Goal: Task Accomplishment & Management: Complete application form

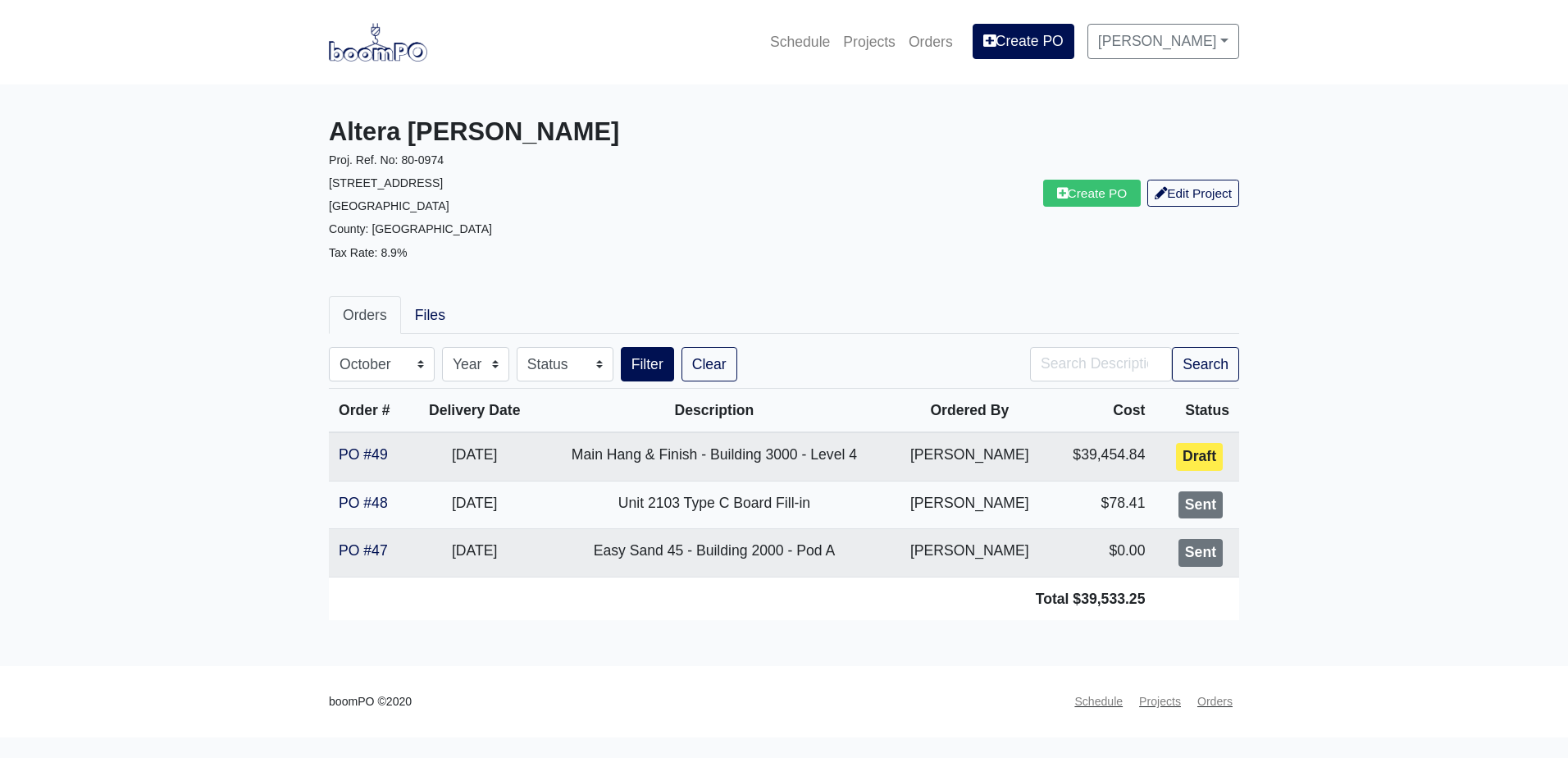
select select "10"
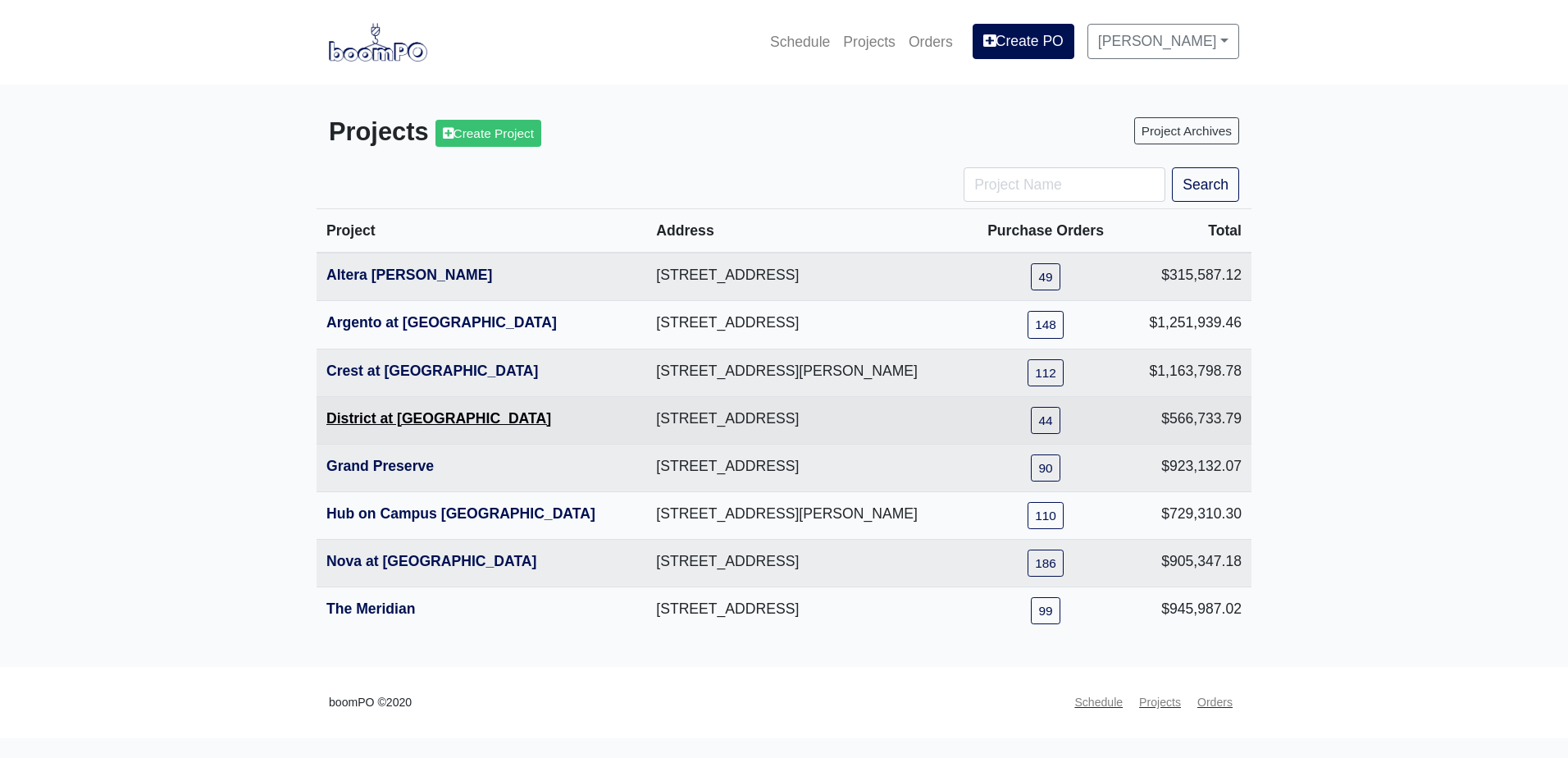
click at [397, 416] on link "District at [GEOGRAPHIC_DATA]" at bounding box center [438, 418] width 224 height 16
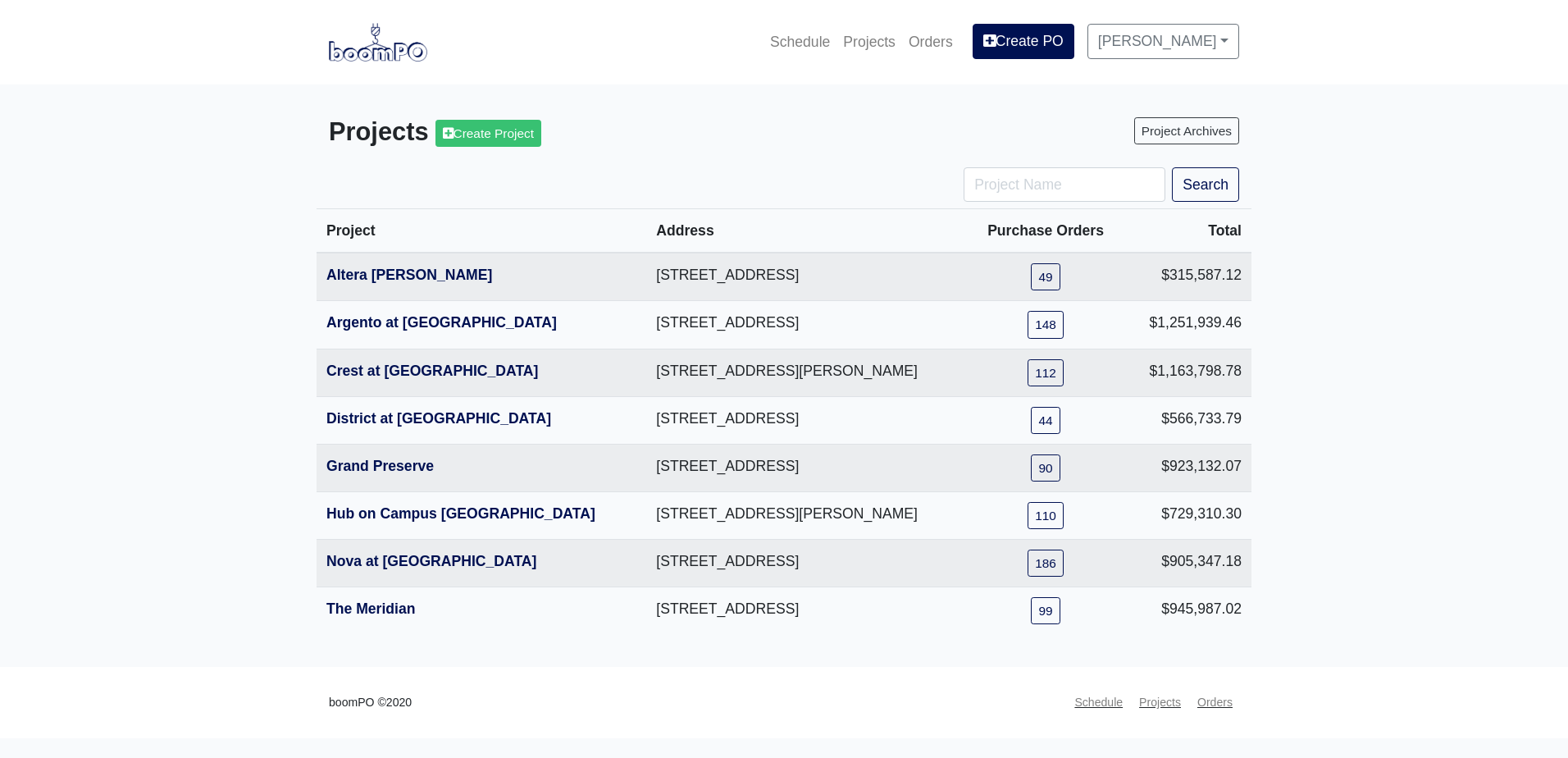
drag, startPoint x: 299, startPoint y: 420, endPoint x: 286, endPoint y: 411, distance: 15.8
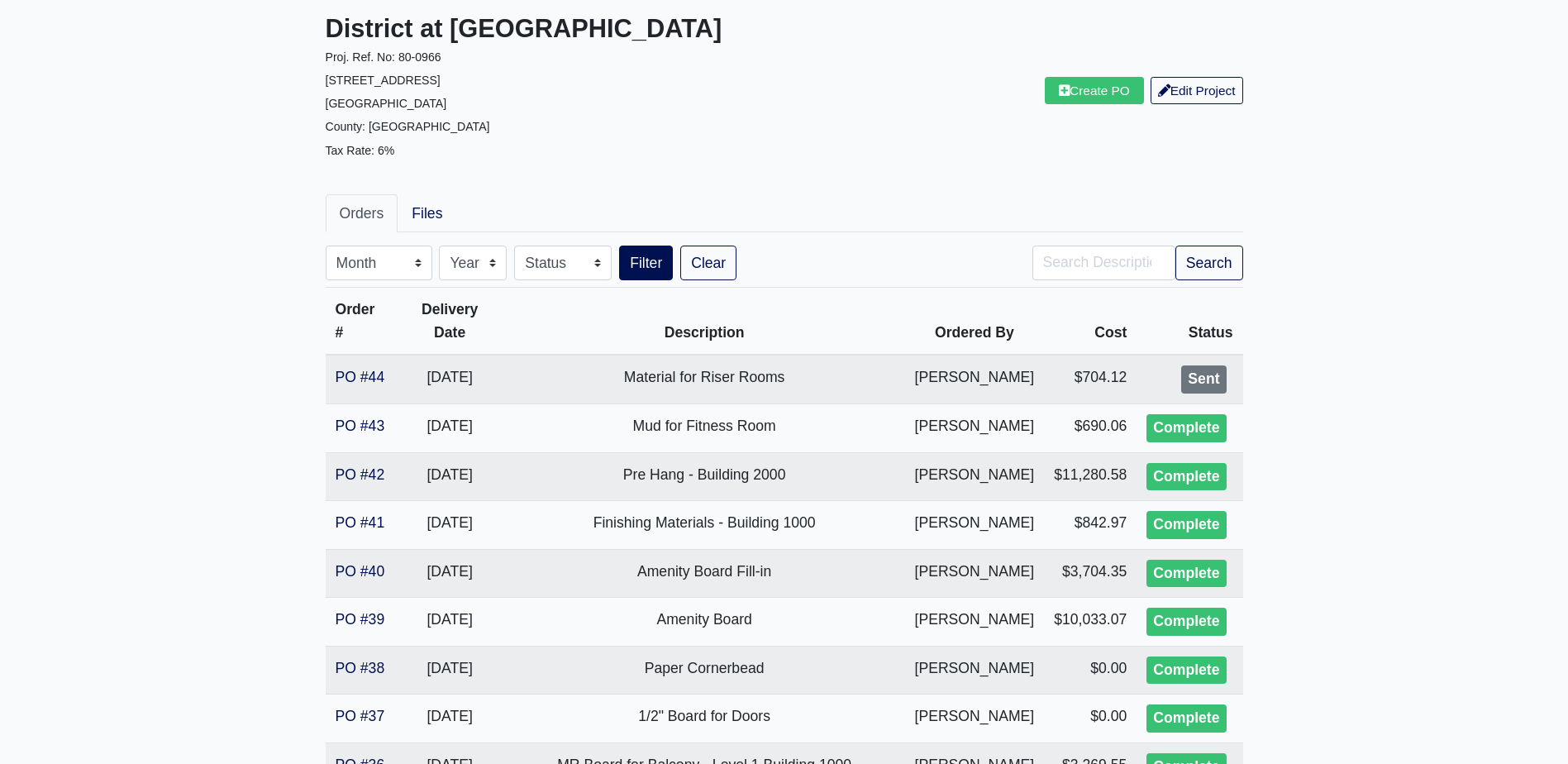
scroll to position [83, 0]
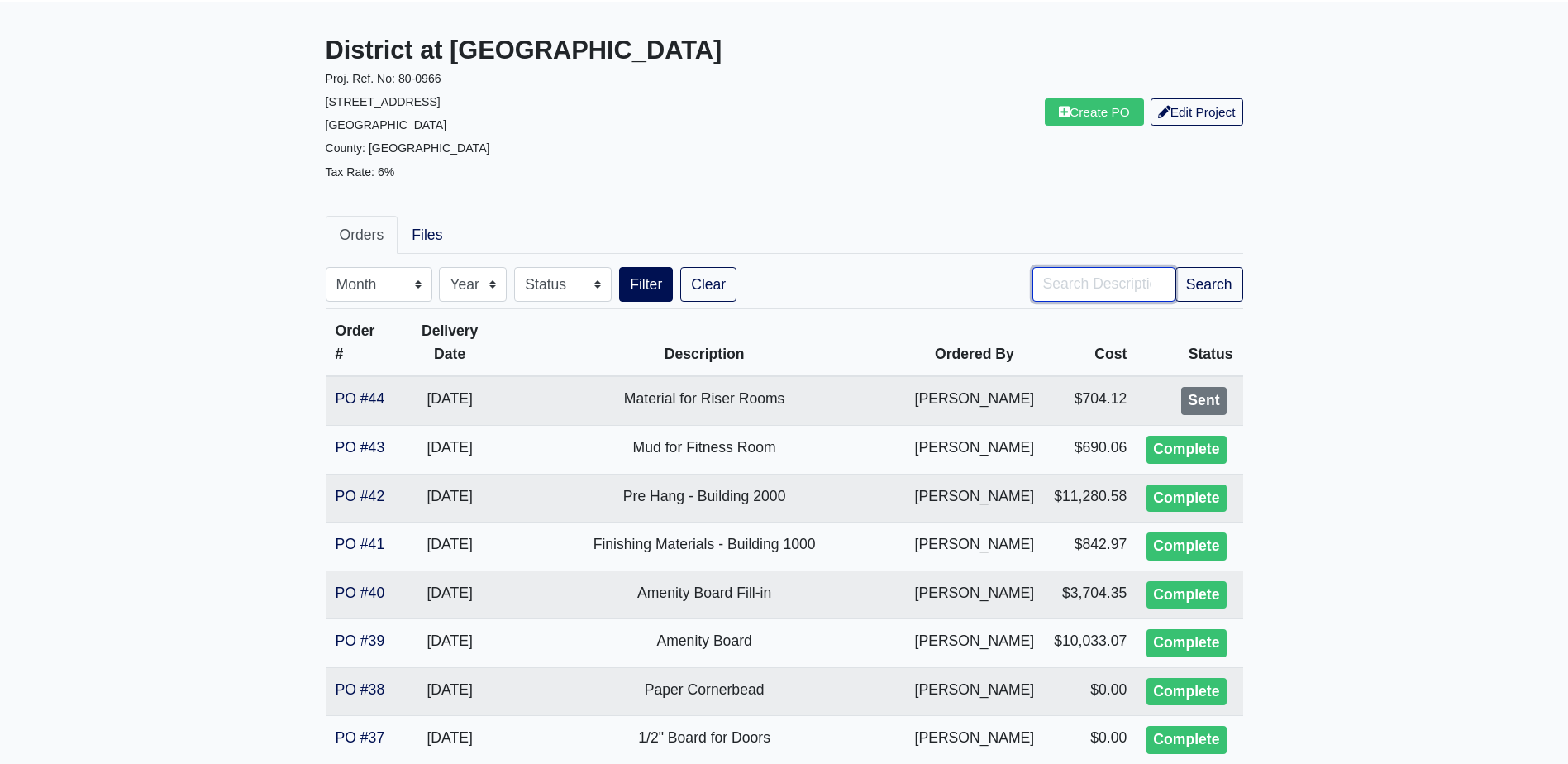
click at [1129, 286] on input "Search" at bounding box center [1104, 284] width 143 height 35
click at [619, 267] on button "Filter" at bounding box center [646, 284] width 54 height 35
click at [1115, 279] on input "base" at bounding box center [1104, 284] width 143 height 35
type input "RC"
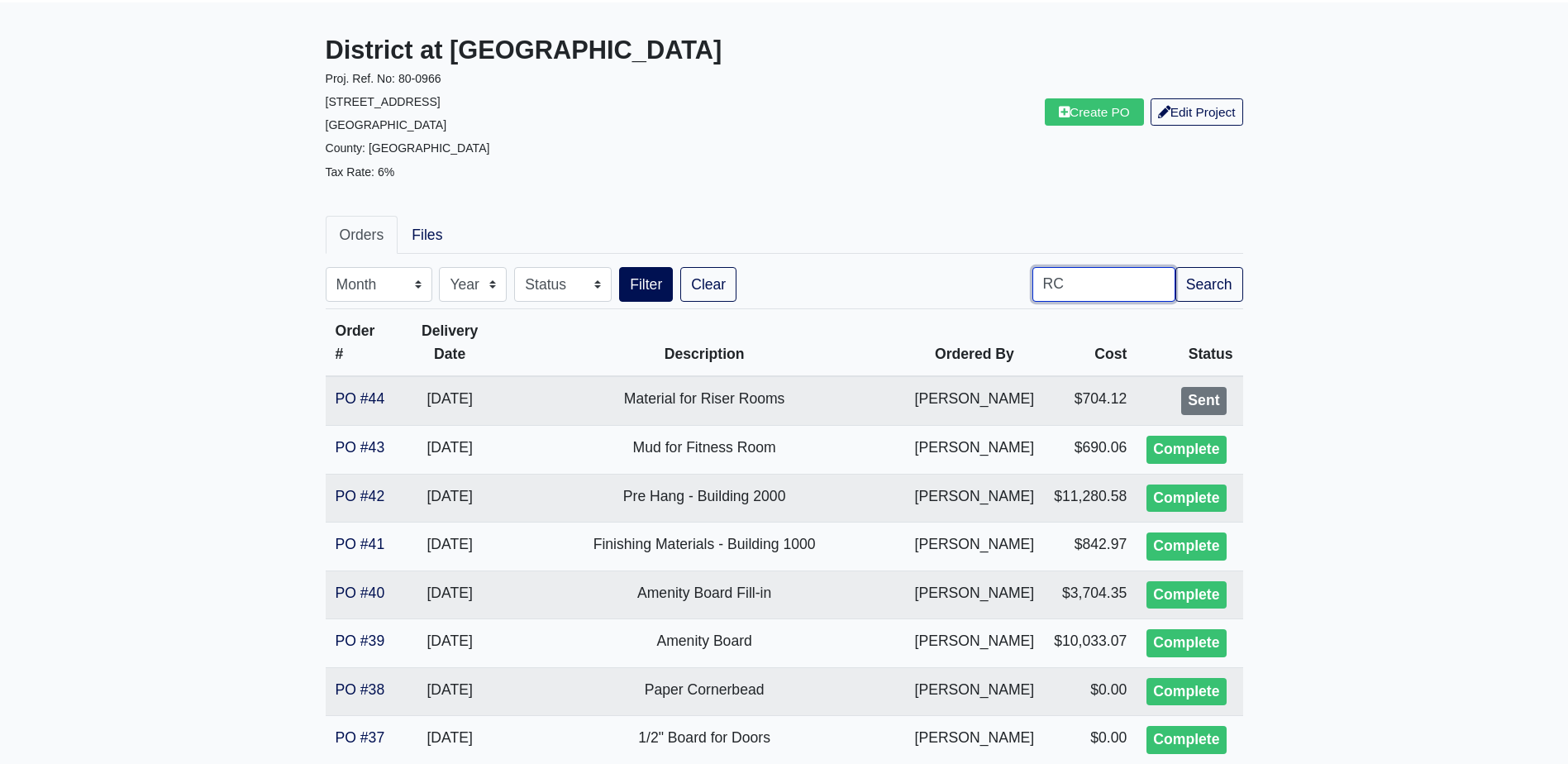
click at [619, 267] on button "Filter" at bounding box center [646, 284] width 54 height 35
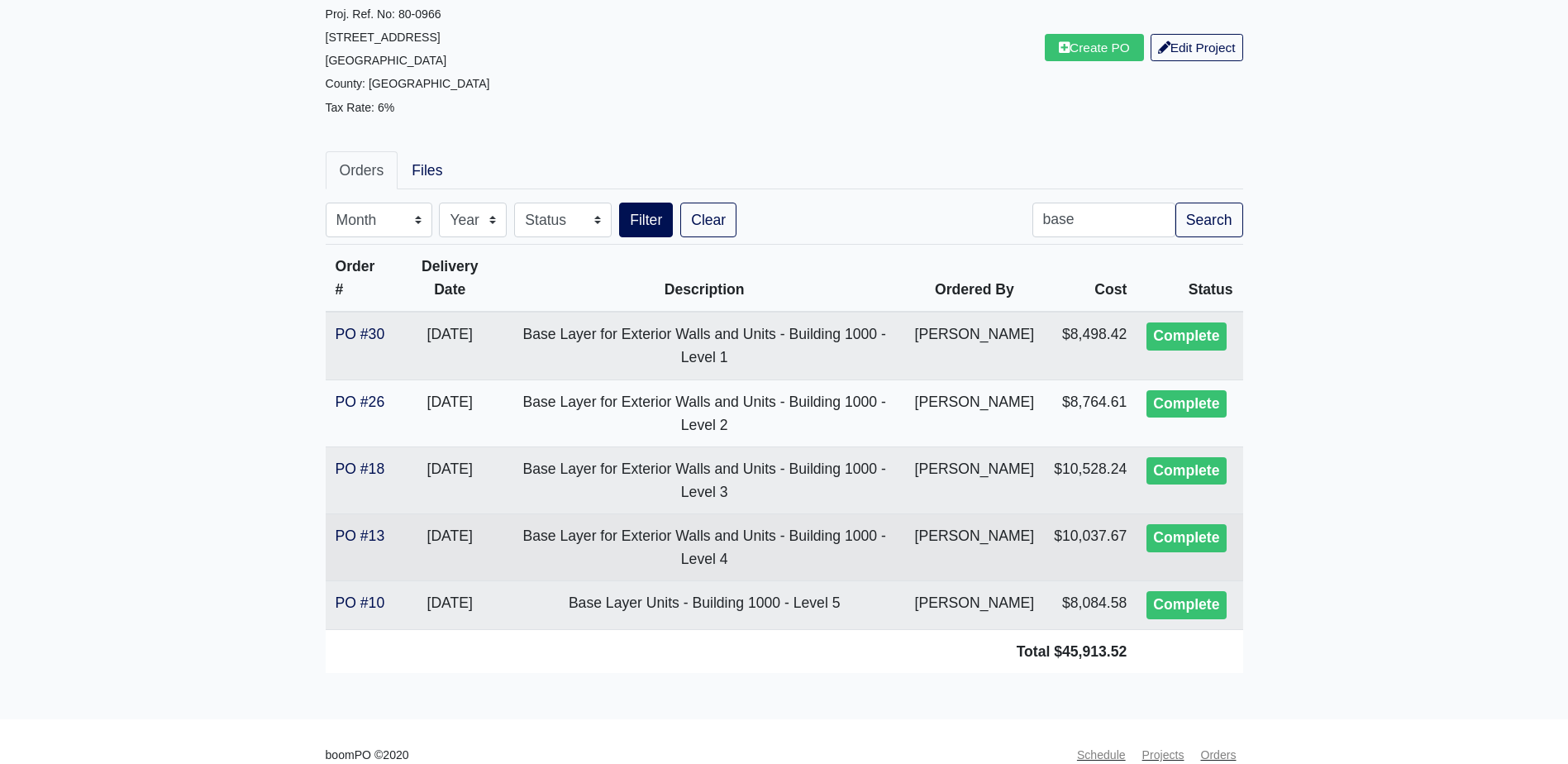
scroll to position [192, 0]
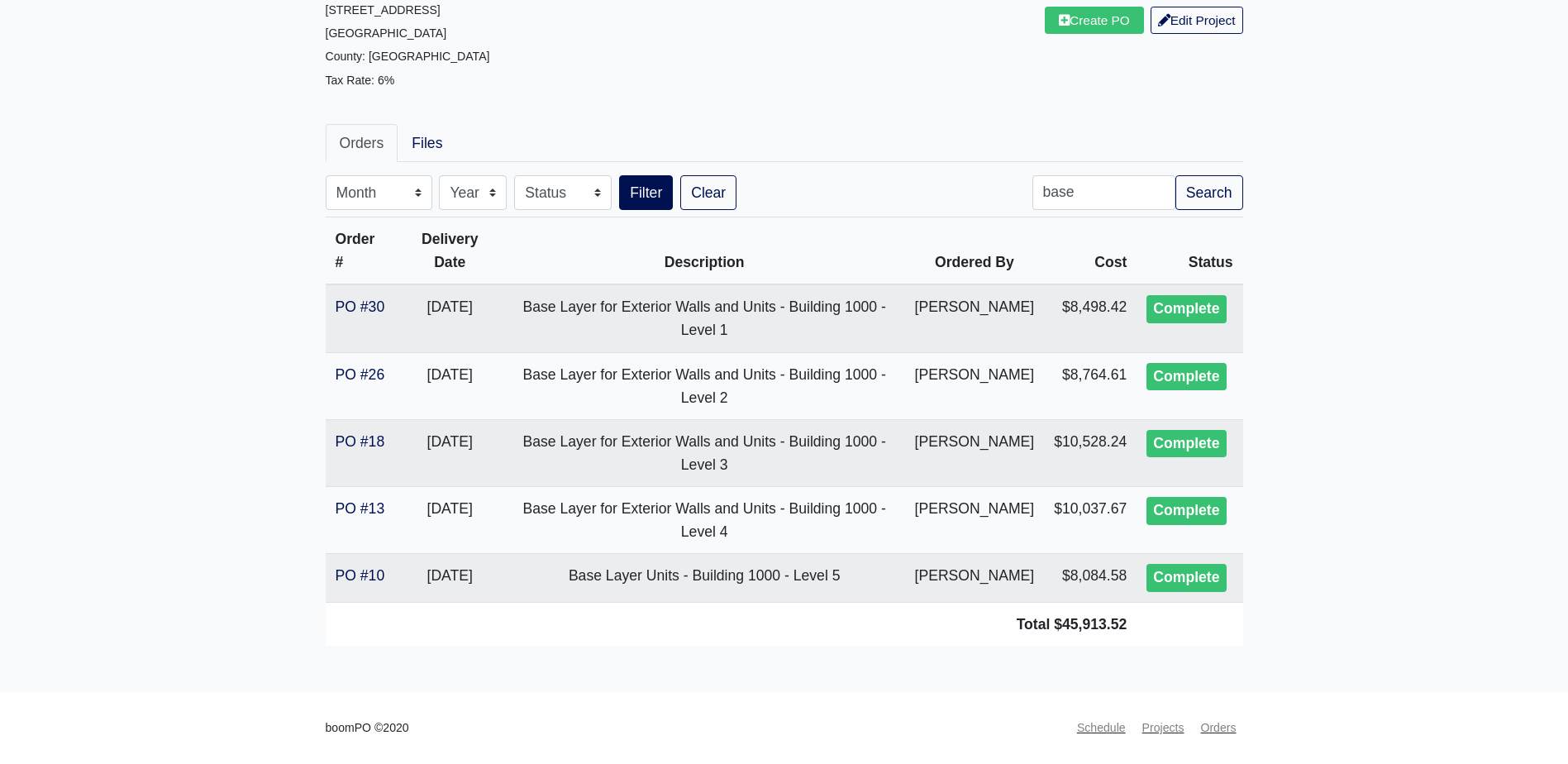
click at [141, 305] on main "District at Etowah Proj. Ref. No: 80-0966 215 Reformation Parkway Canton, GA 30…" at bounding box center [784, 302] width 1568 height 781
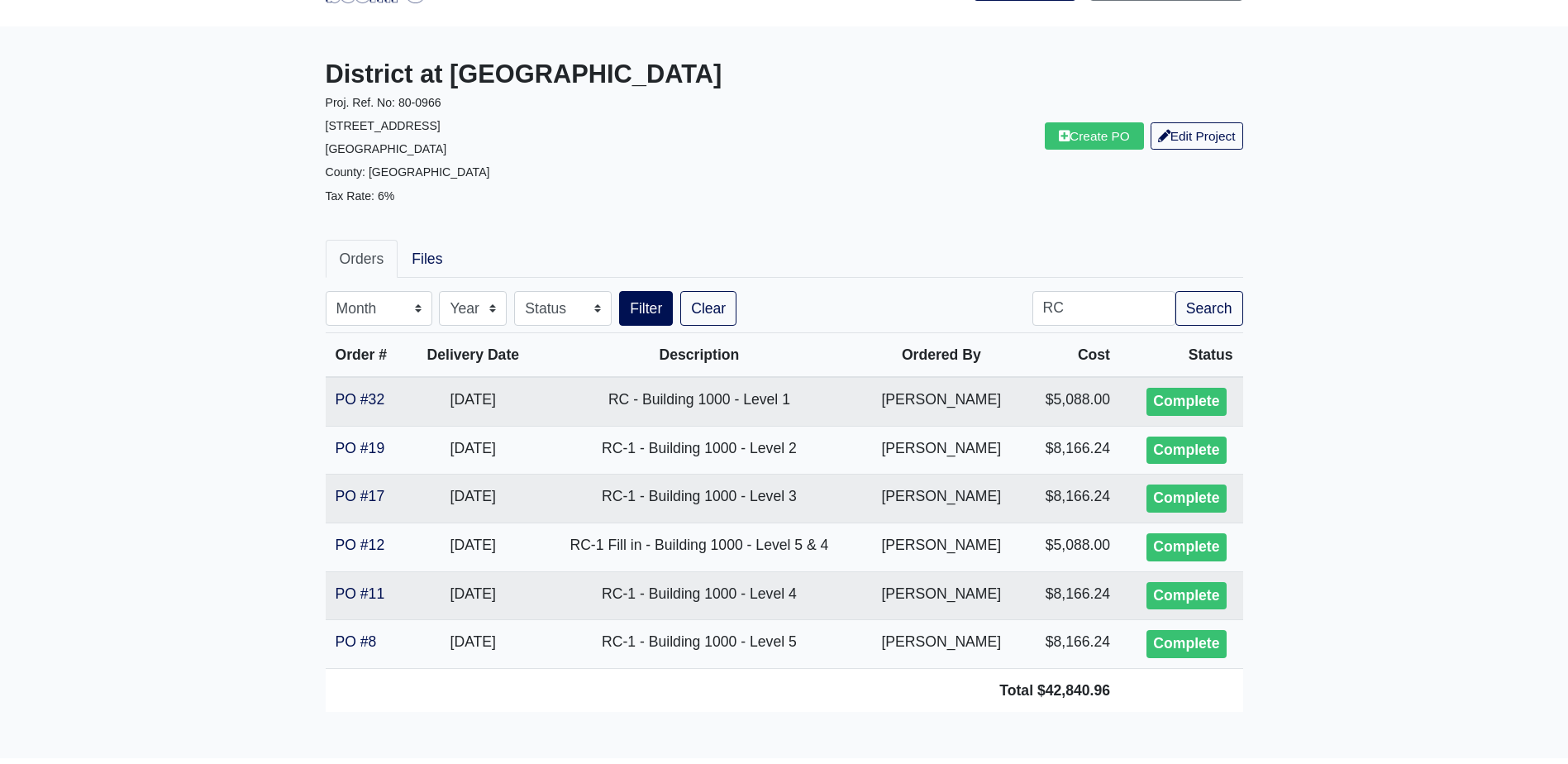
scroll to position [124, 0]
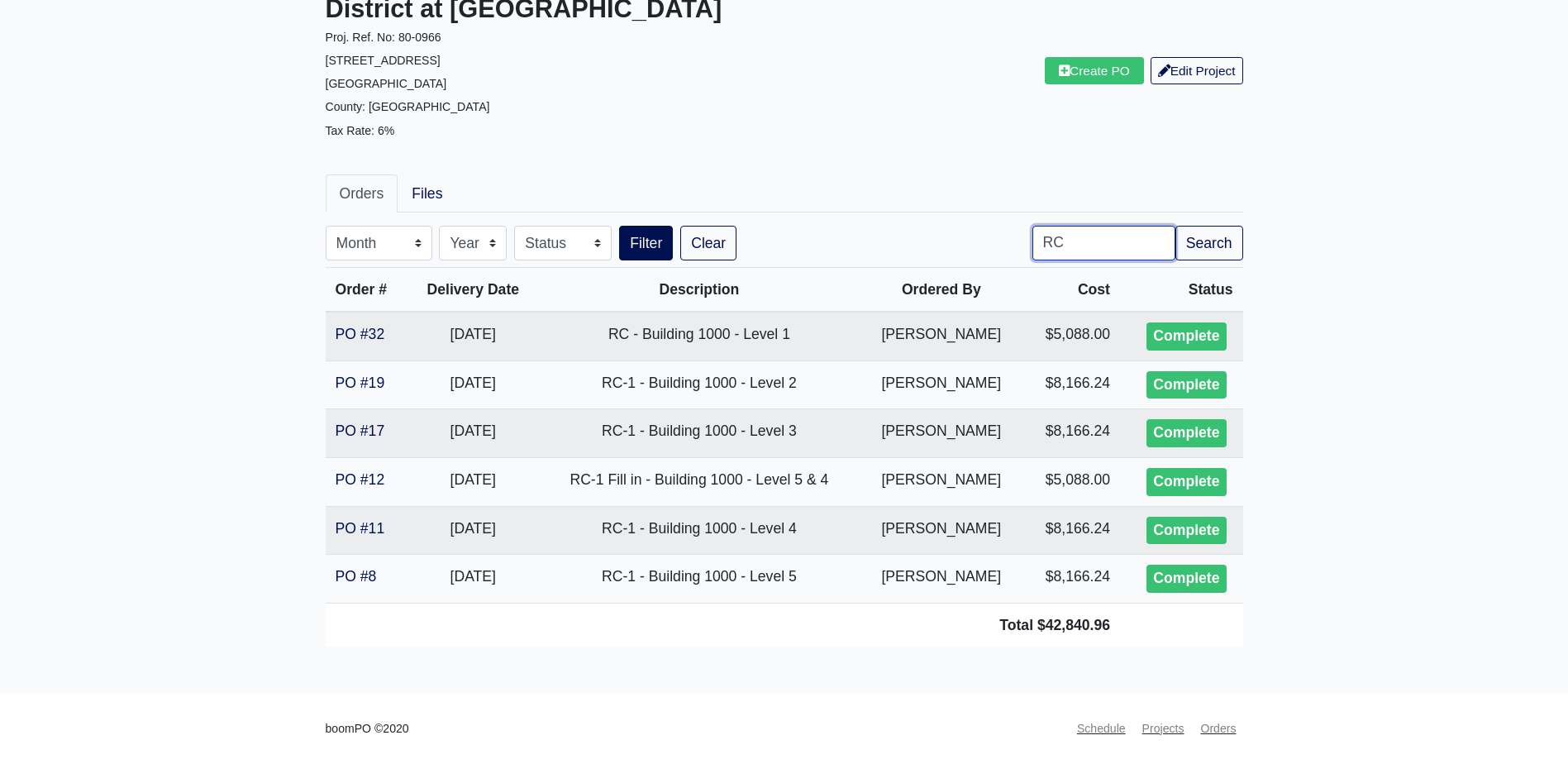
click at [1078, 238] on input "RC" at bounding box center [1104, 243] width 143 height 35
type input "base"
click at [619, 225] on button "Filter" at bounding box center [646, 243] width 54 height 35
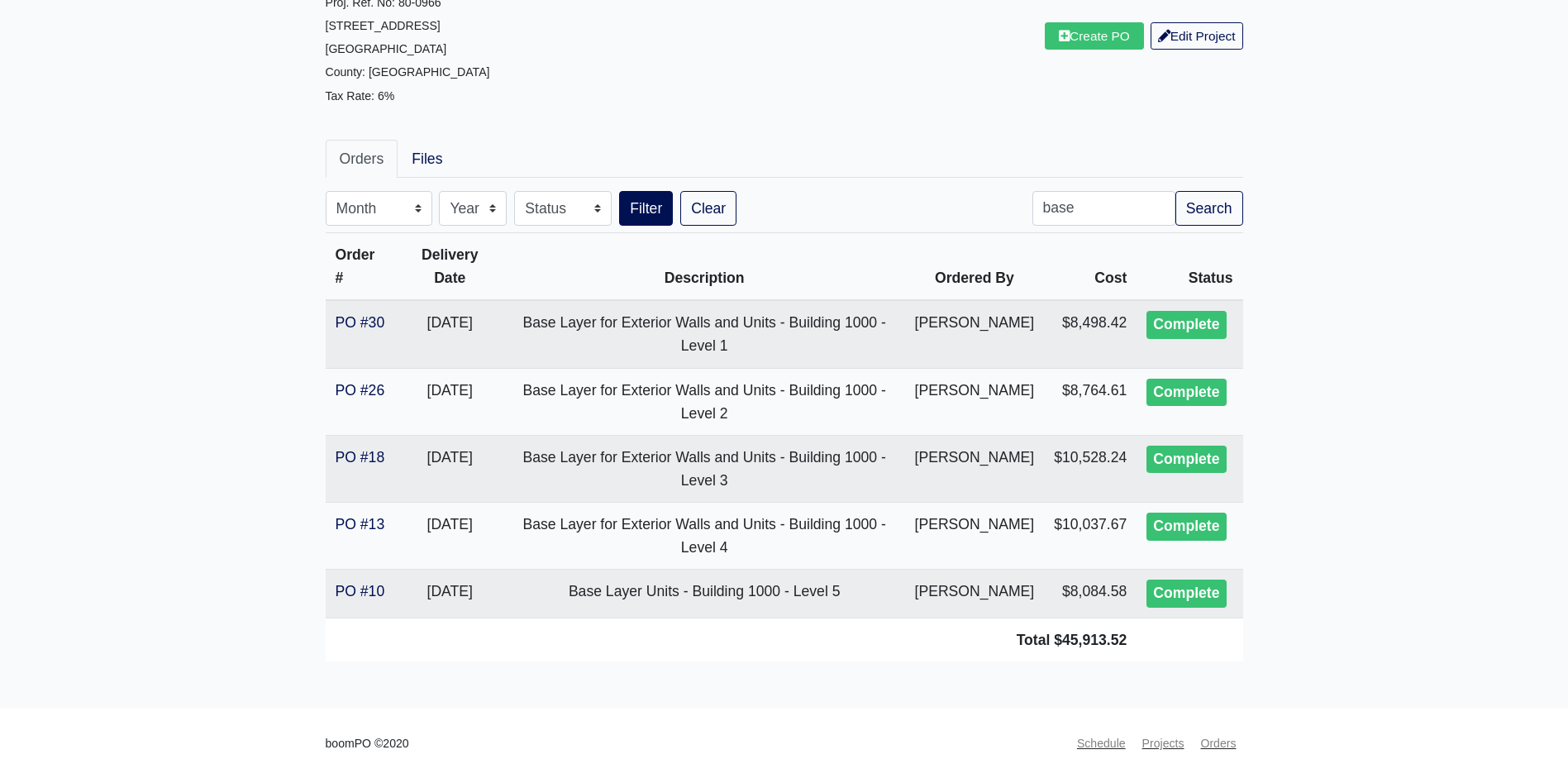
scroll to position [192, 0]
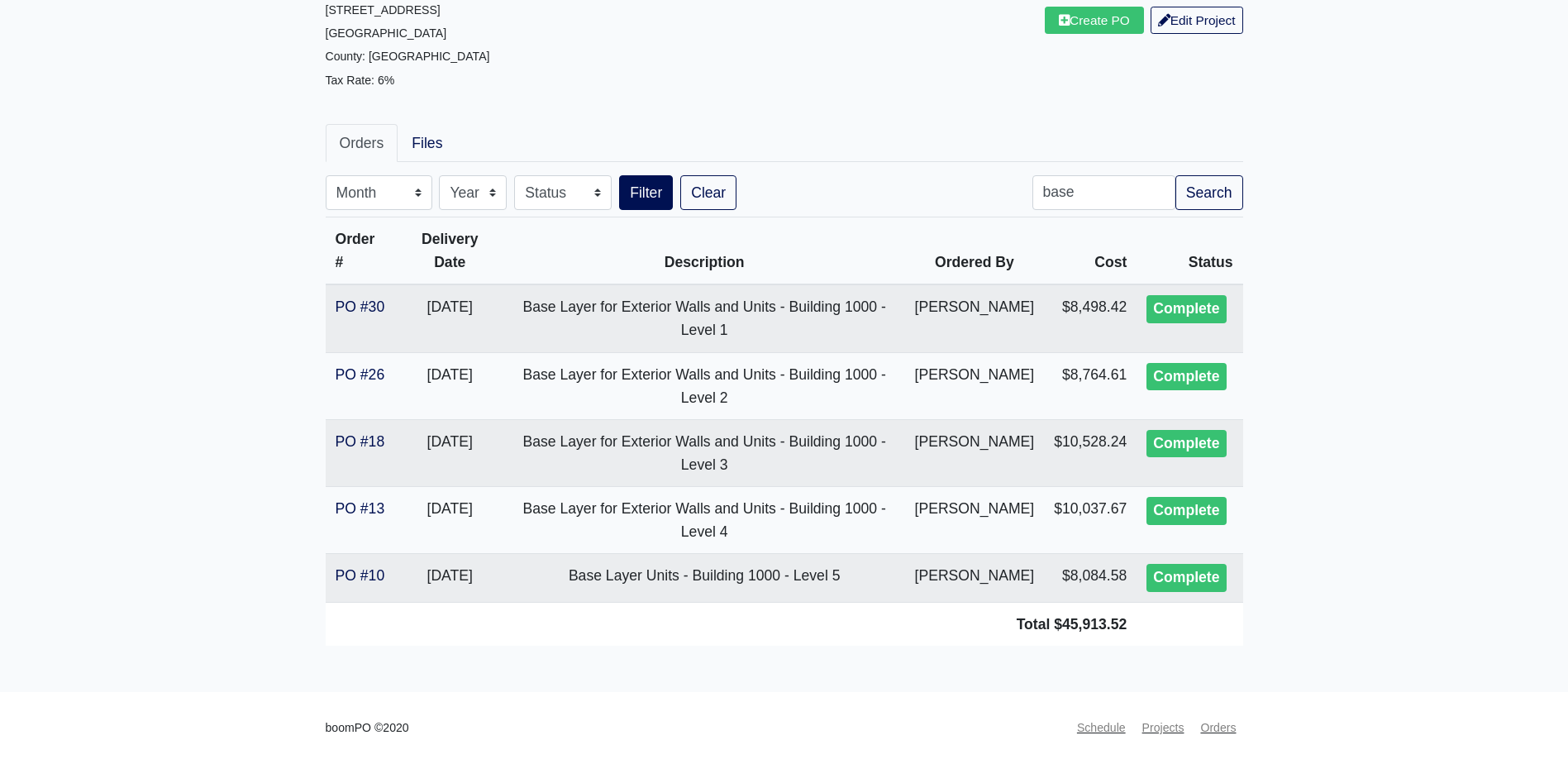
click at [232, 344] on main "District at Etowah Proj. Ref. No: 80-0966 215 Reformation Parkway Canton, GA 30…" at bounding box center [784, 302] width 1568 height 781
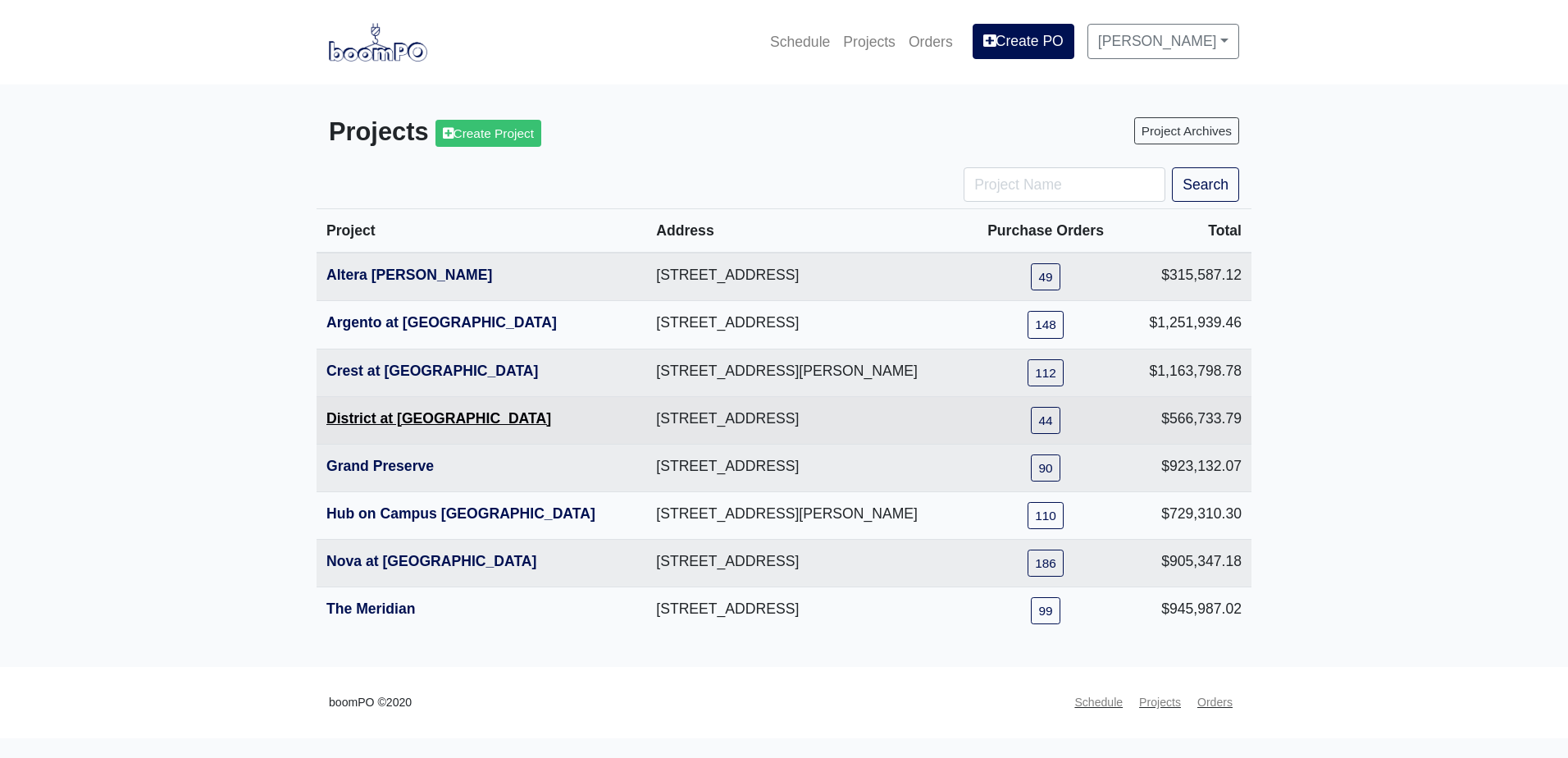
click at [408, 423] on link "District at [GEOGRAPHIC_DATA]" at bounding box center [438, 418] width 224 height 16
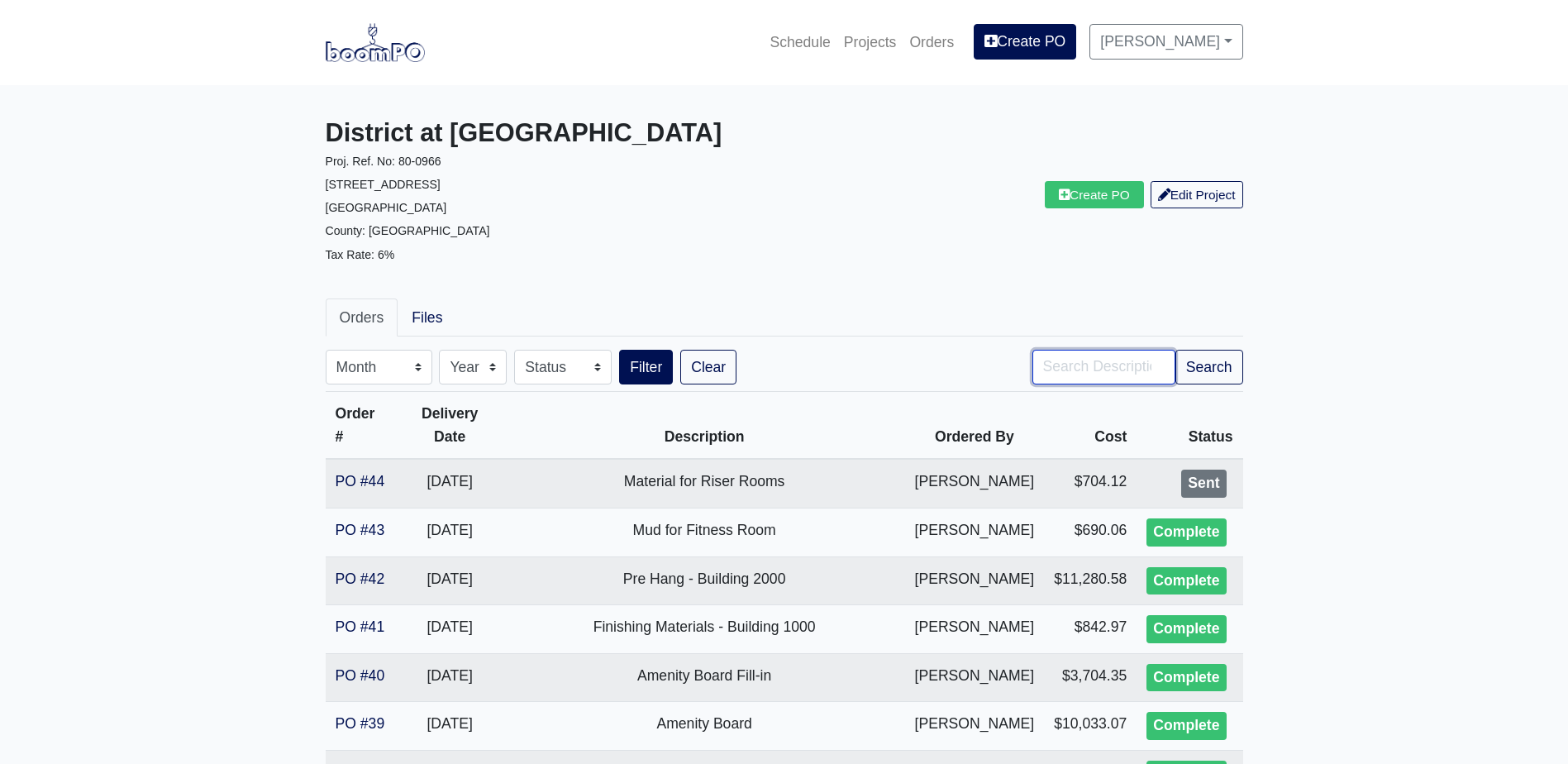
click at [1097, 369] on input "Search" at bounding box center [1104, 367] width 143 height 35
type input "RC"
click at [619, 350] on button "Filter" at bounding box center [646, 367] width 54 height 35
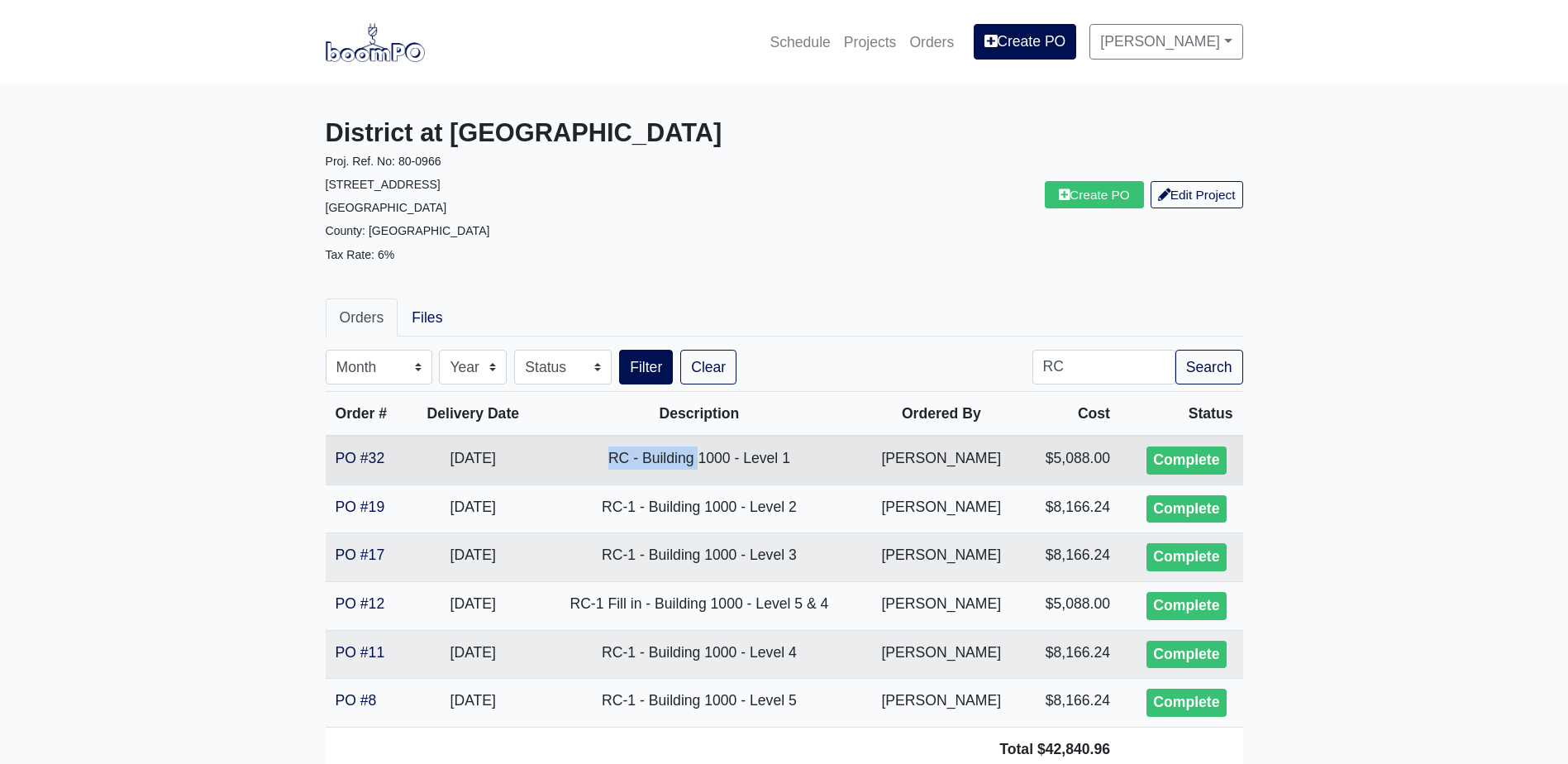
drag, startPoint x: 607, startPoint y: 455, endPoint x: 713, endPoint y: 452, distance: 106.0
click at [713, 452] on td "RC - Building 1000 - Level 1" at bounding box center [699, 460] width 322 height 48
drag, startPoint x: 609, startPoint y: 555, endPoint x: 812, endPoint y: 560, distance: 203.1
click at [812, 560] on td "RC-1 - Building 1000 - Level 3" at bounding box center [699, 557] width 322 height 48
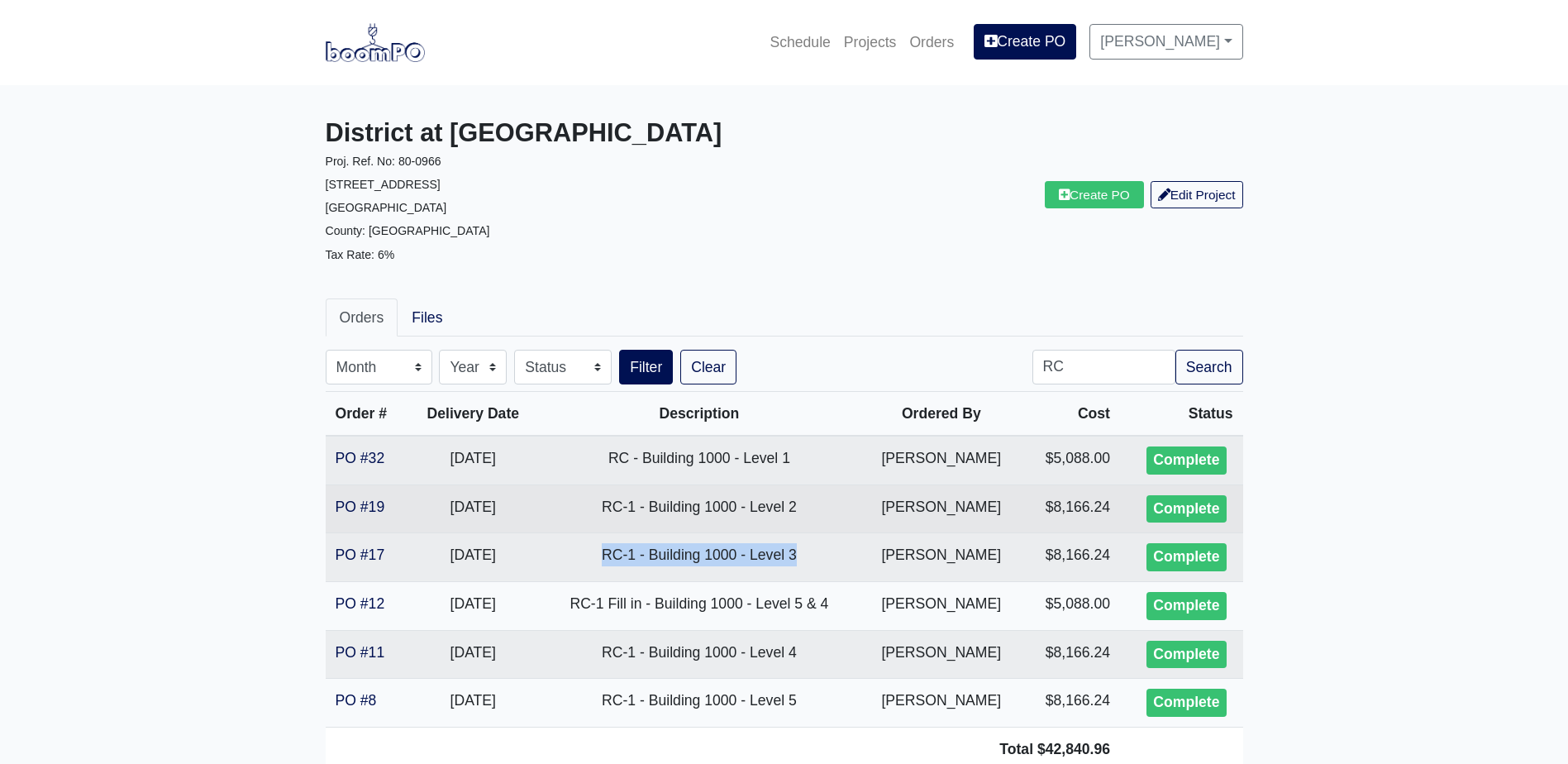
copy td "RC-1 - Building 1000 - Level 3"
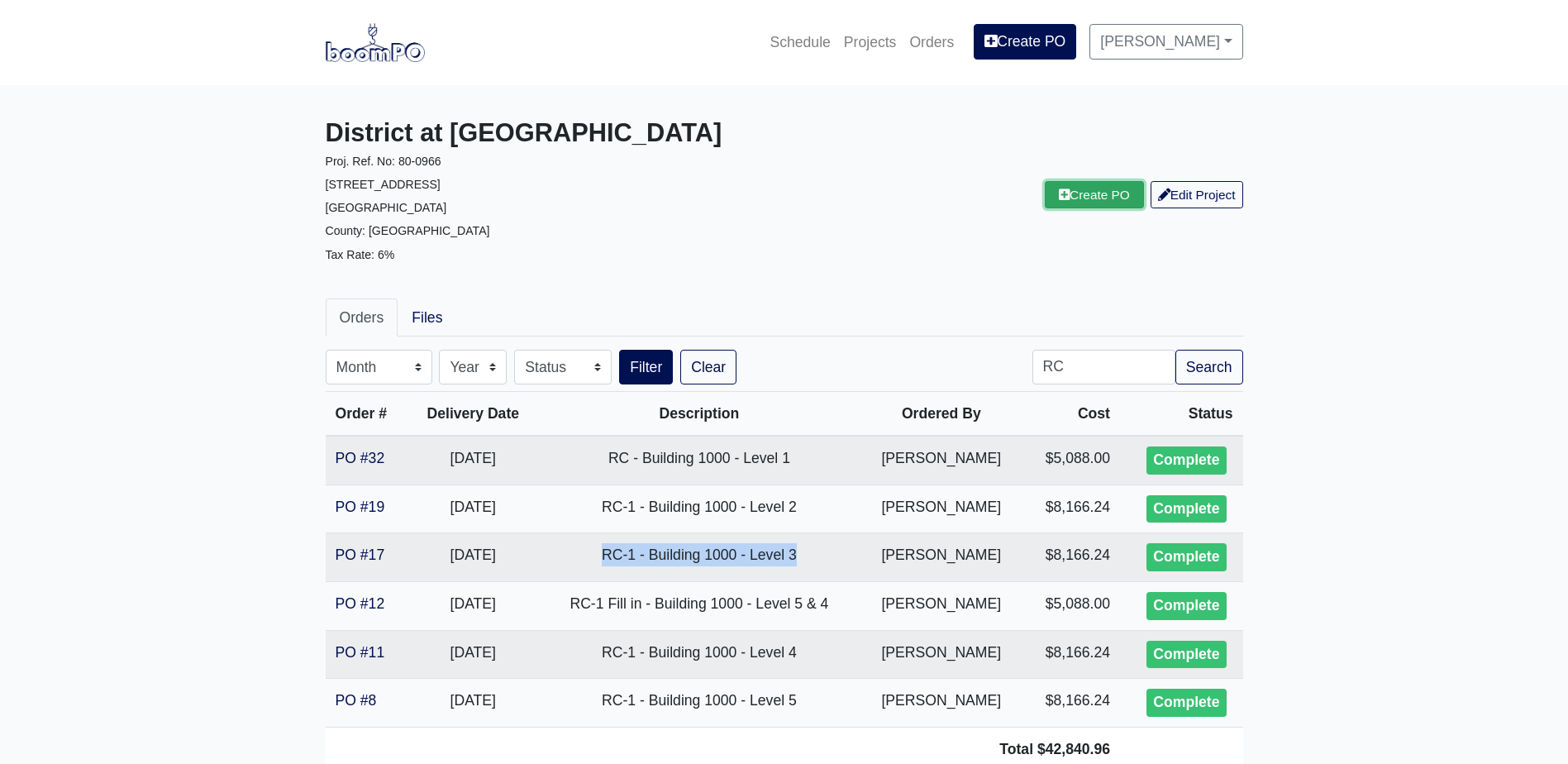
click at [1086, 194] on link "Create PO" at bounding box center [1094, 194] width 100 height 27
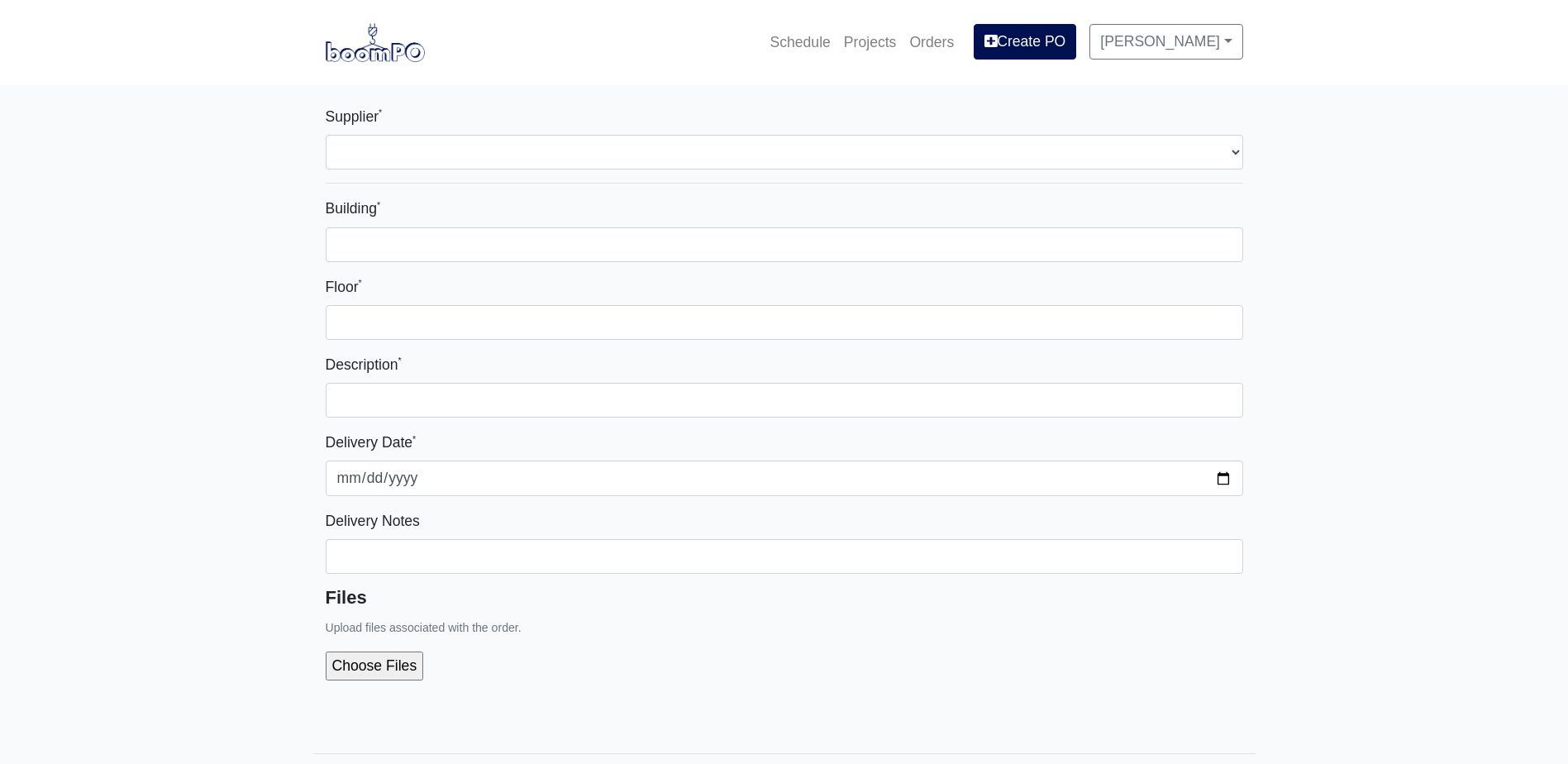
select select
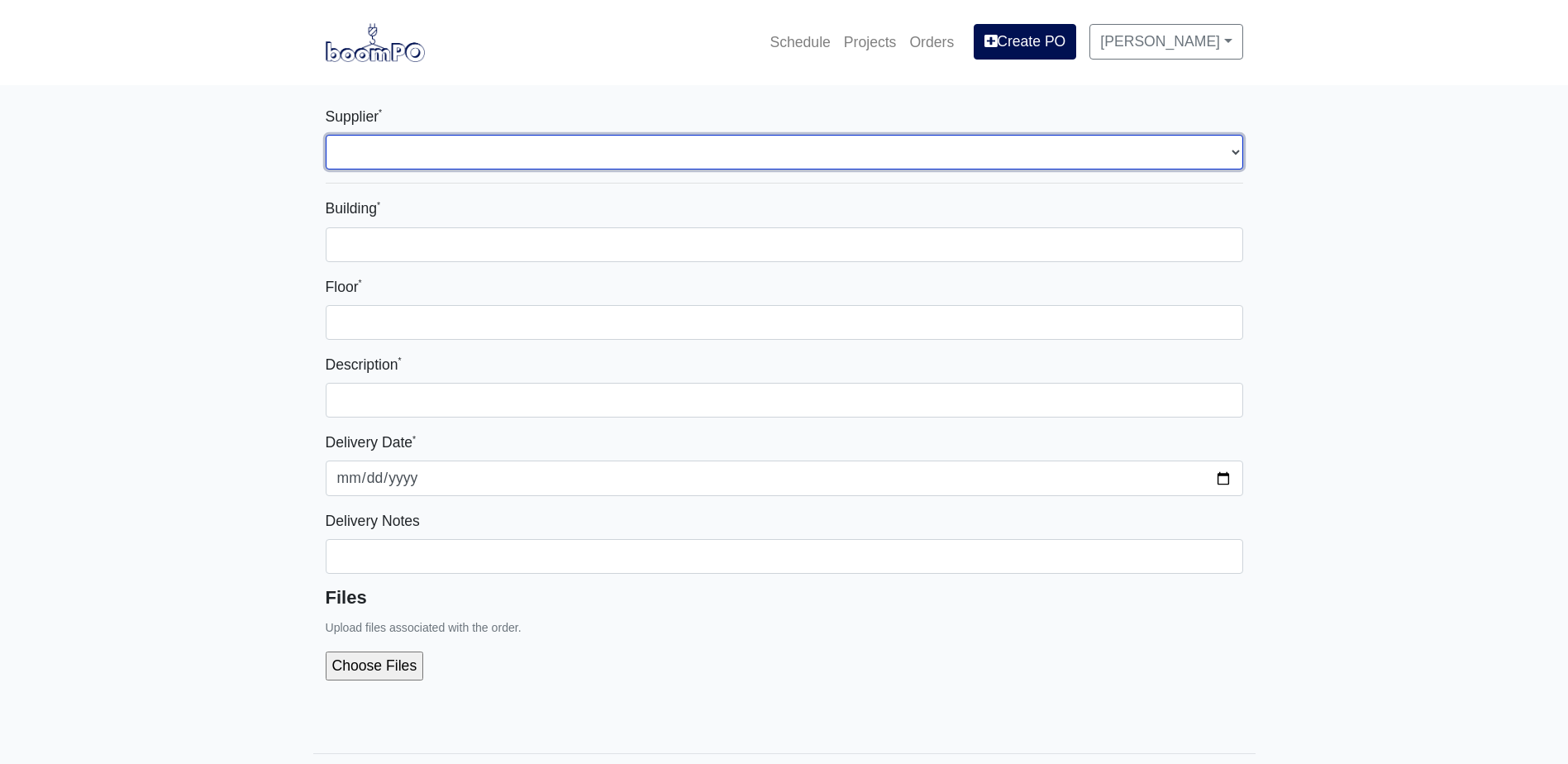
click at [437, 150] on select "Select one... Grabber Construction Products - Atlanta, GA Interior/Exterior Bui…" at bounding box center [784, 152] width 917 height 35
select select "3"
click at [326, 134] on select "Select one... Grabber Construction Products - Atlanta, GA Interior/Exterior Bui…" at bounding box center [784, 152] width 917 height 35
select select
click at [470, 164] on select "Select one... Grabber Construction Products - Atlanta, GA Interior/Exterior Bui…" at bounding box center [784, 152] width 917 height 35
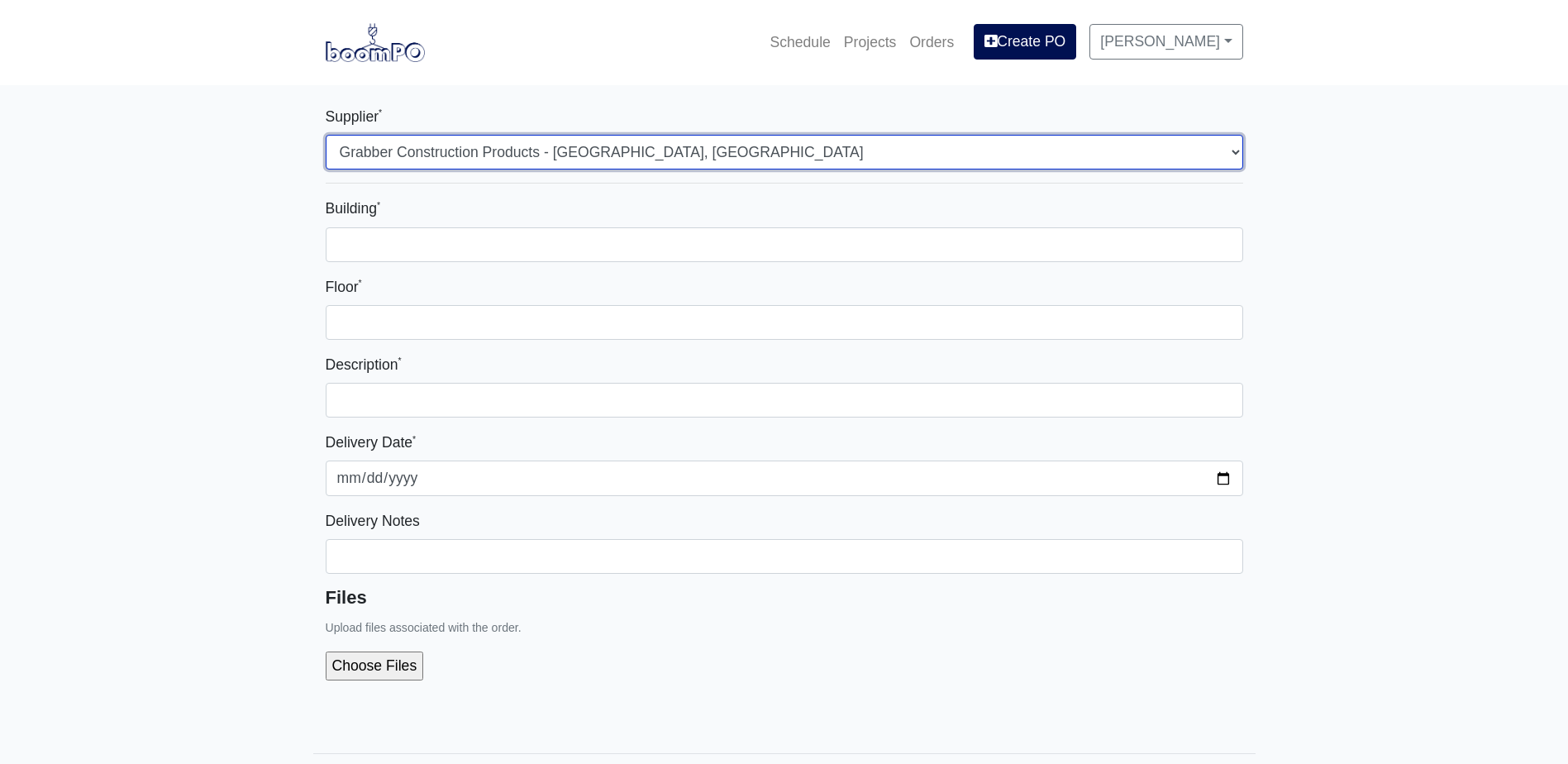
select select "861"
click at [326, 134] on select "Select one... Grabber Construction Products - Atlanta, GA Interior/Exterior Bui…" at bounding box center [784, 152] width 917 height 35
select select
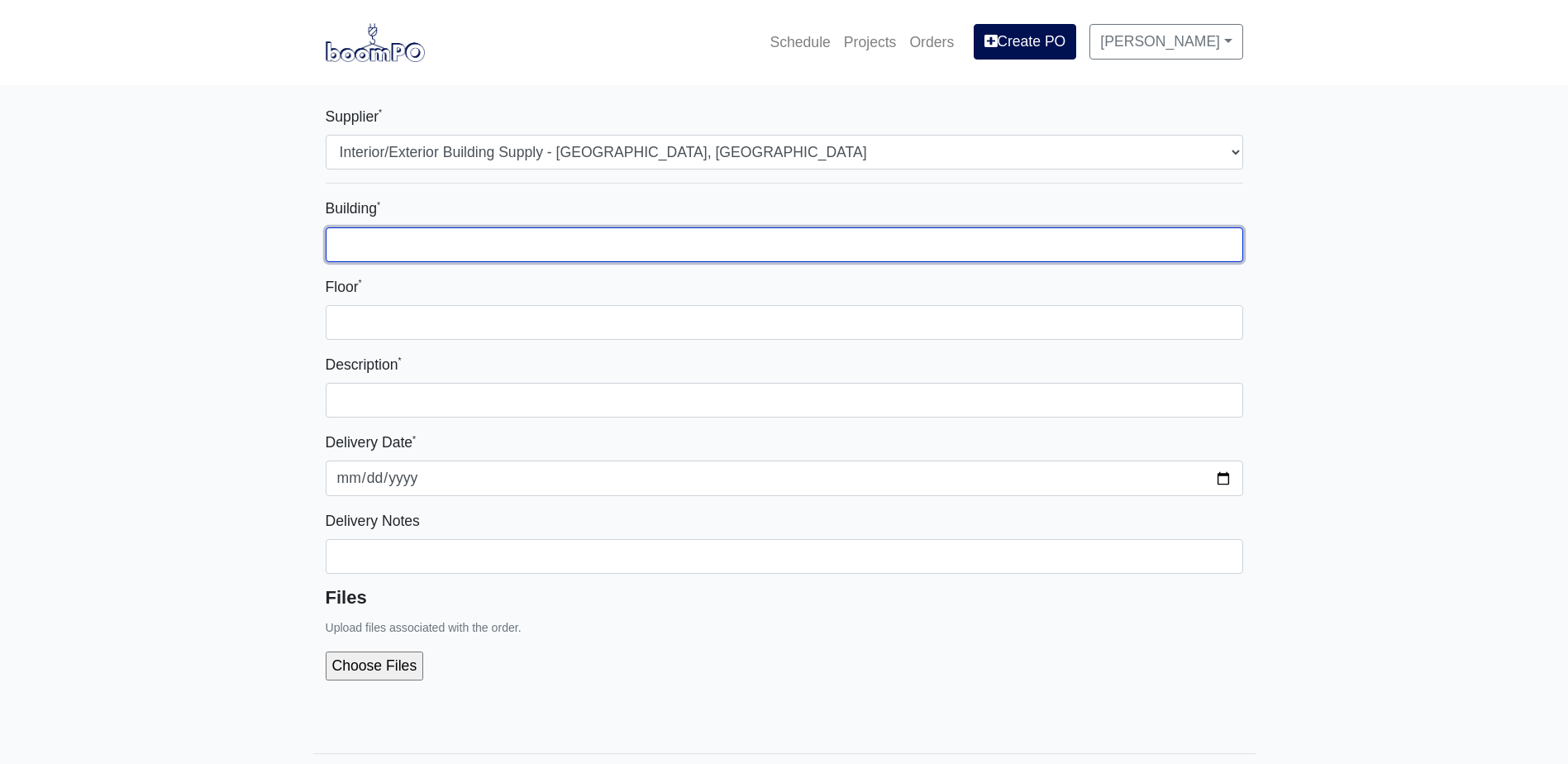
click at [414, 243] on input "Building *" at bounding box center [784, 245] width 917 height 35
type input "2000"
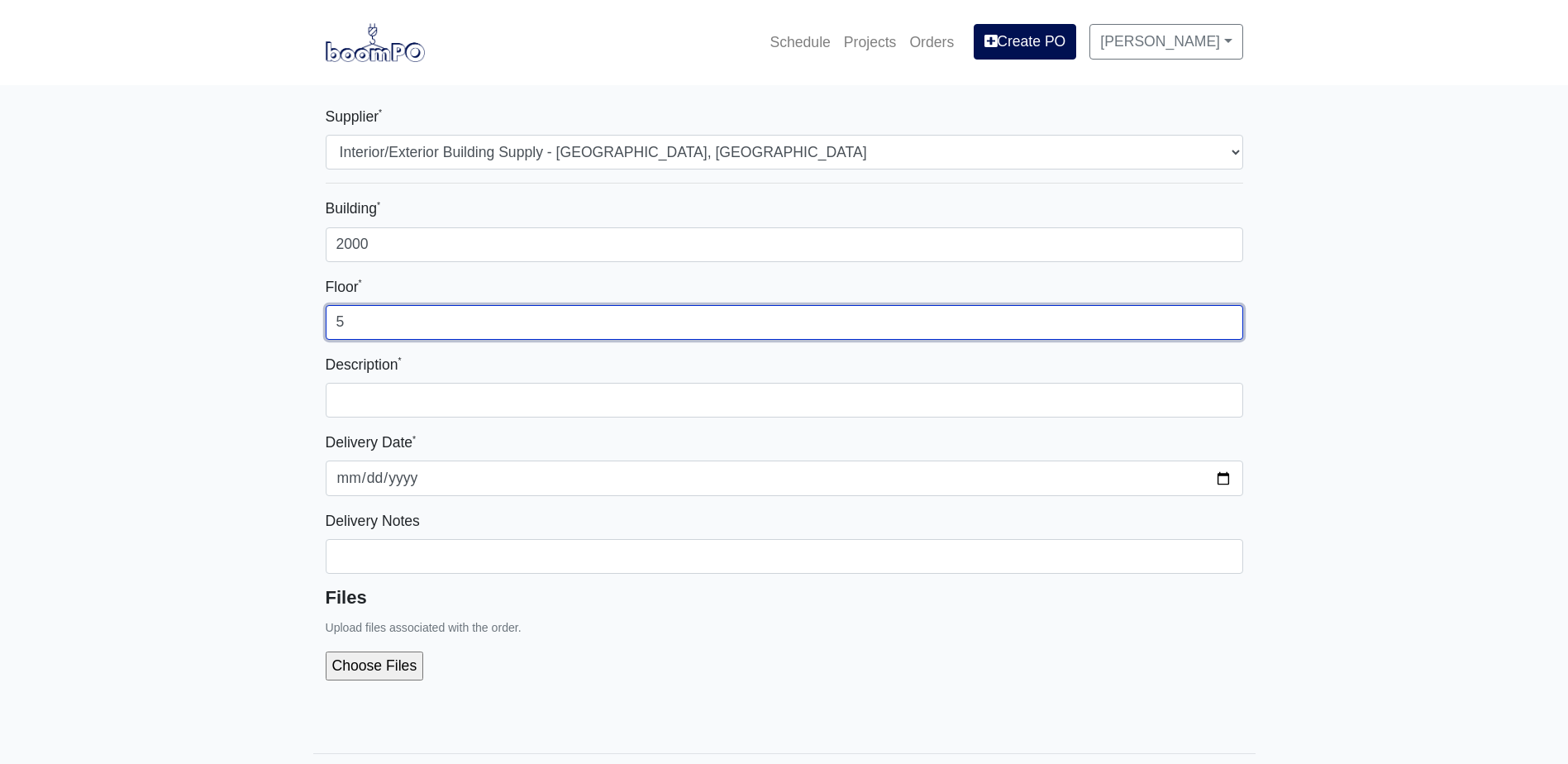
type input "5"
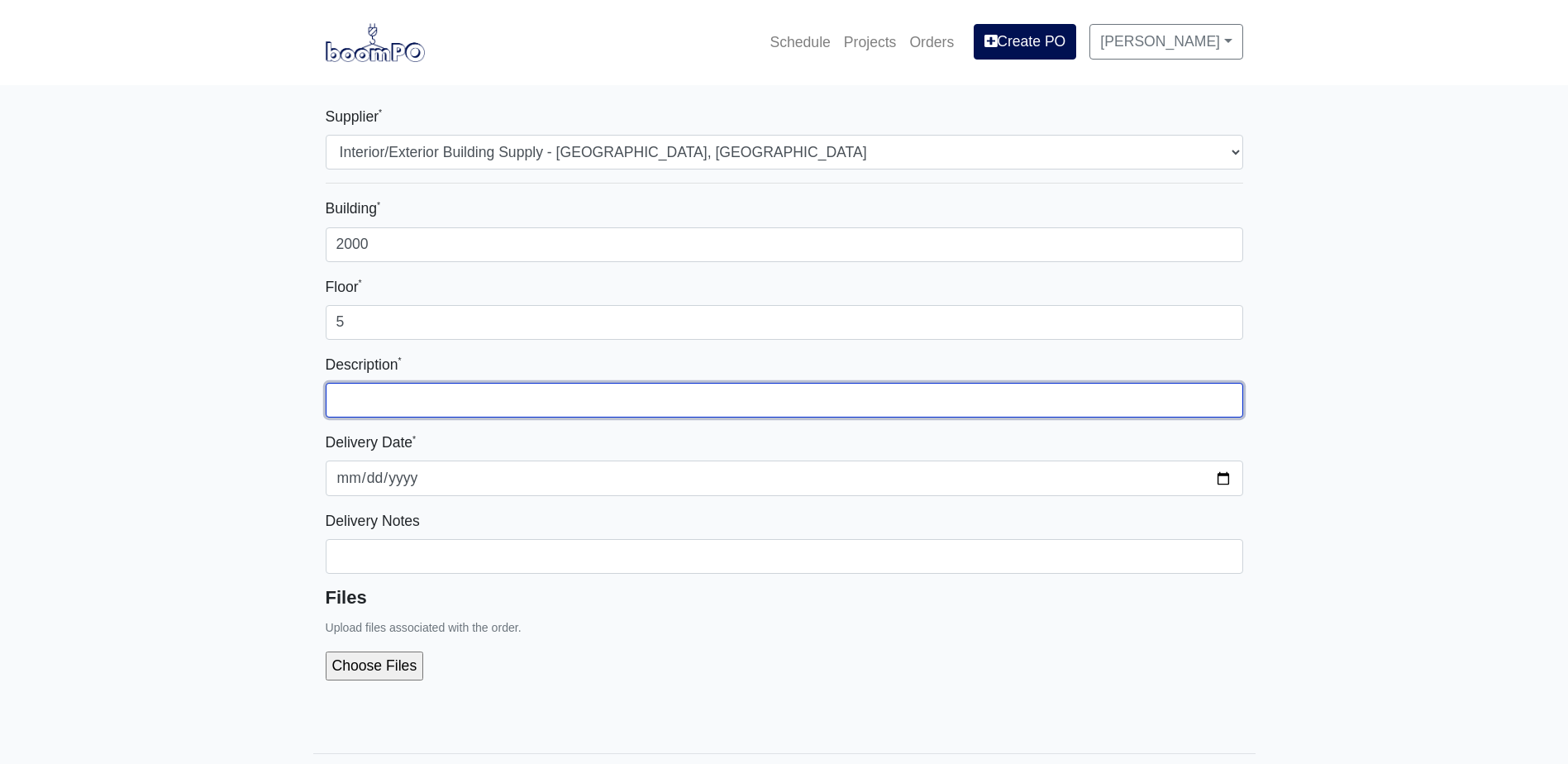
paste input "RC-1 - Building 1000 - Level 3"
click at [450, 397] on input "RC-1 - Building 1000 - Level 3" at bounding box center [784, 400] width 917 height 35
type input "RC-1 - Building 2000 - Level 5"
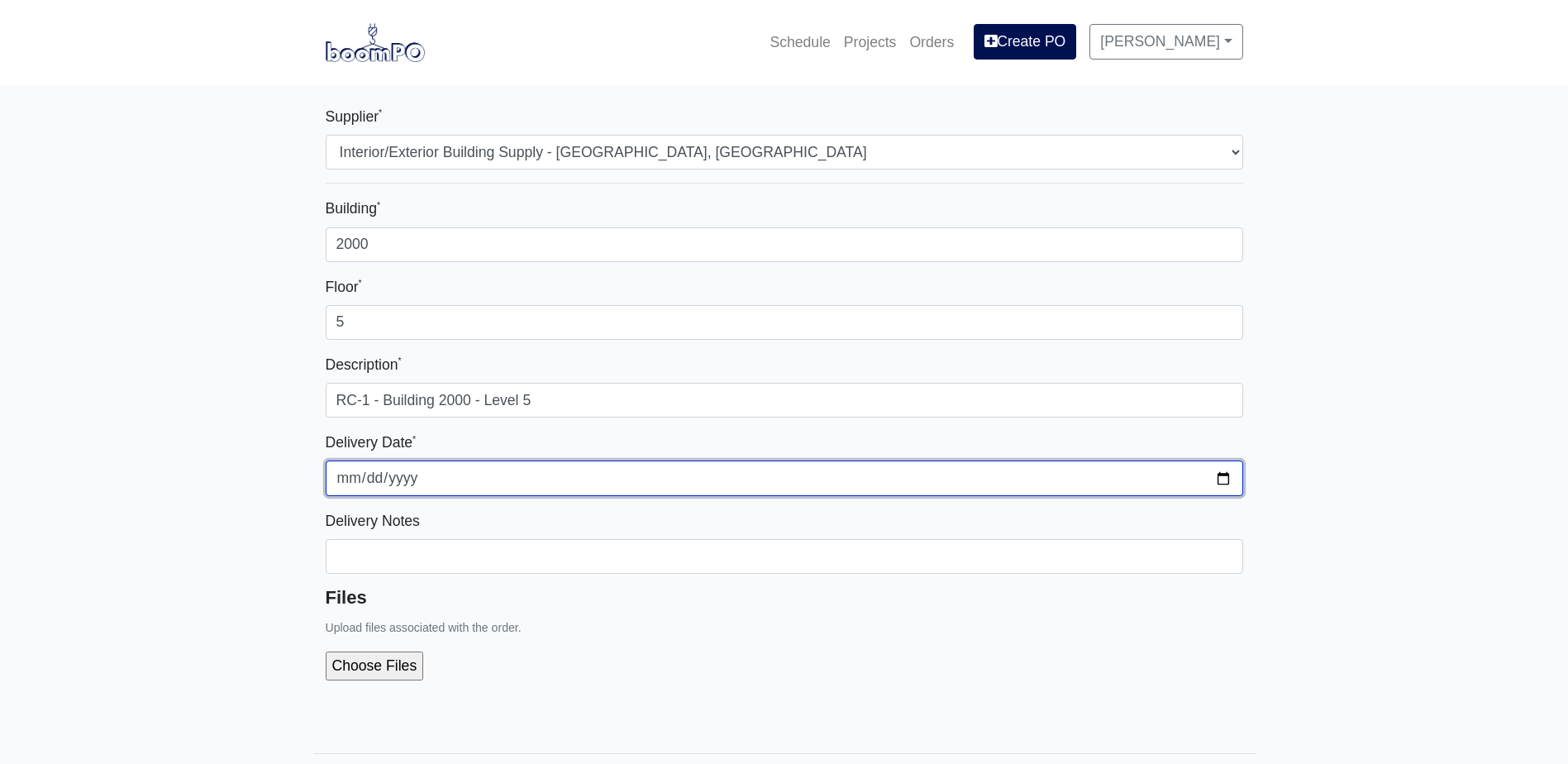
click at [1223, 478] on input "2025-10-15" at bounding box center [784, 478] width 917 height 35
type input "2025-10-20"
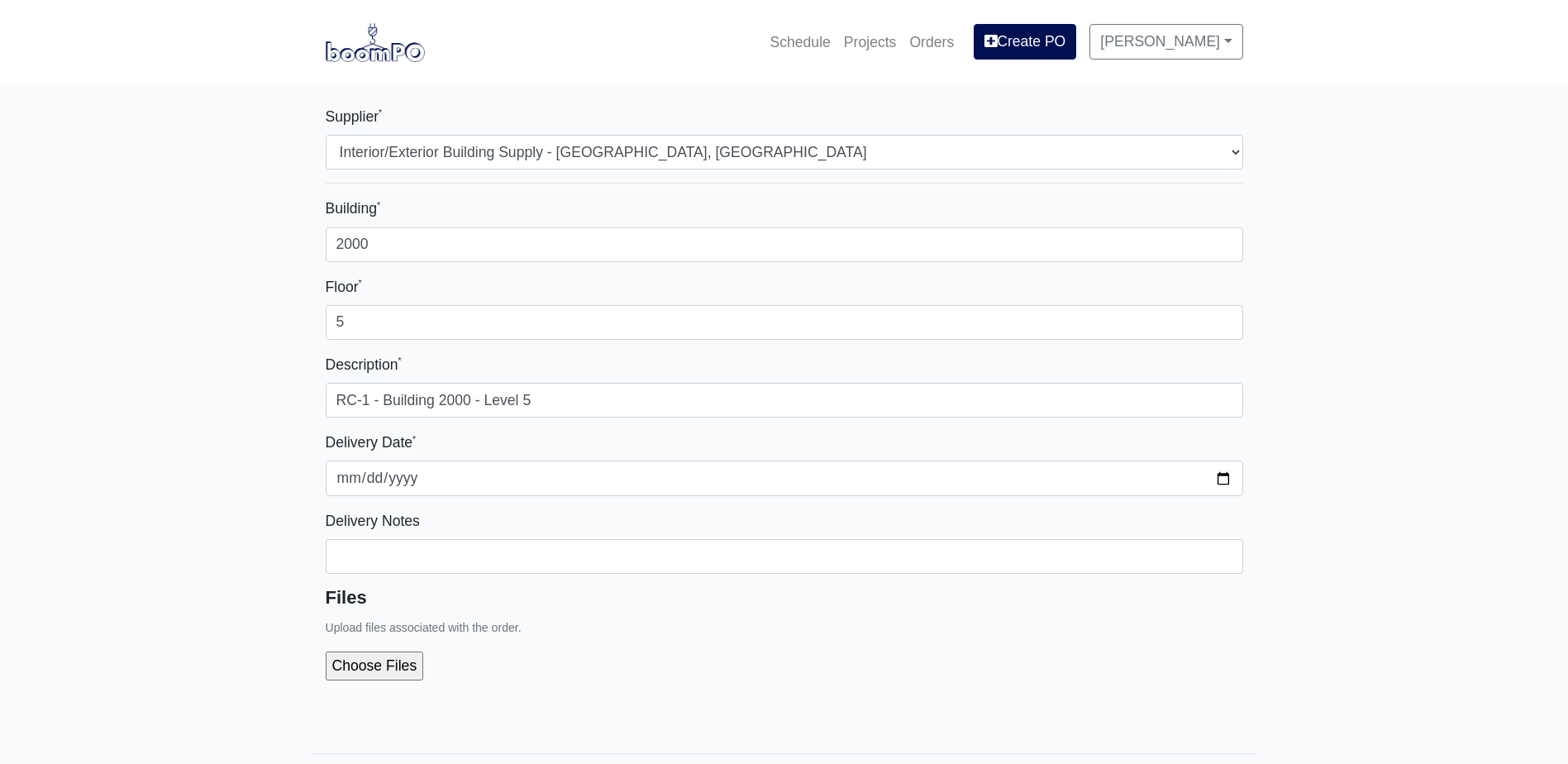
click at [590, 618] on div "Files Upload files associated with the order." at bounding box center [784, 640] width 917 height 106
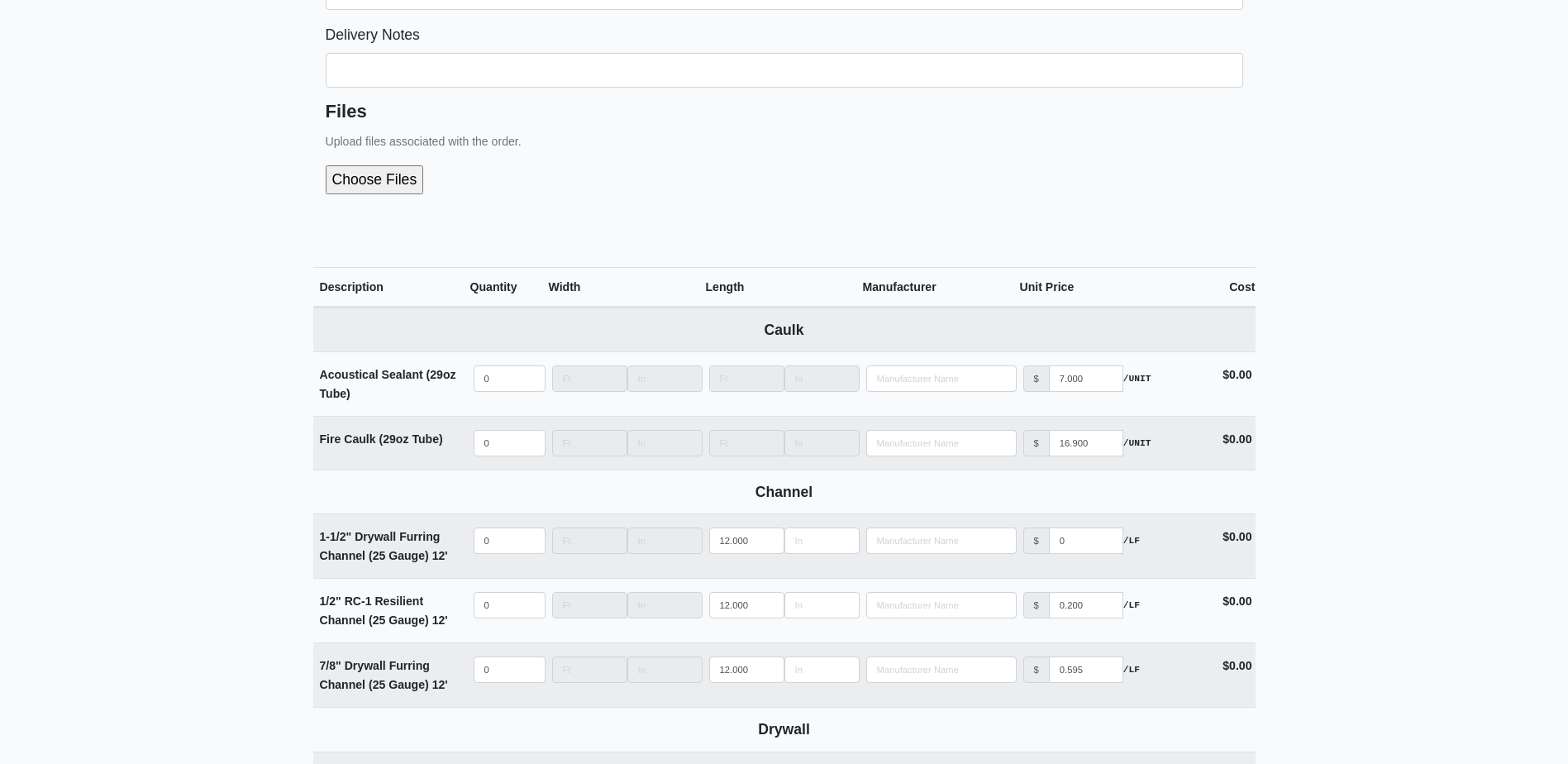
scroll to position [661, 0]
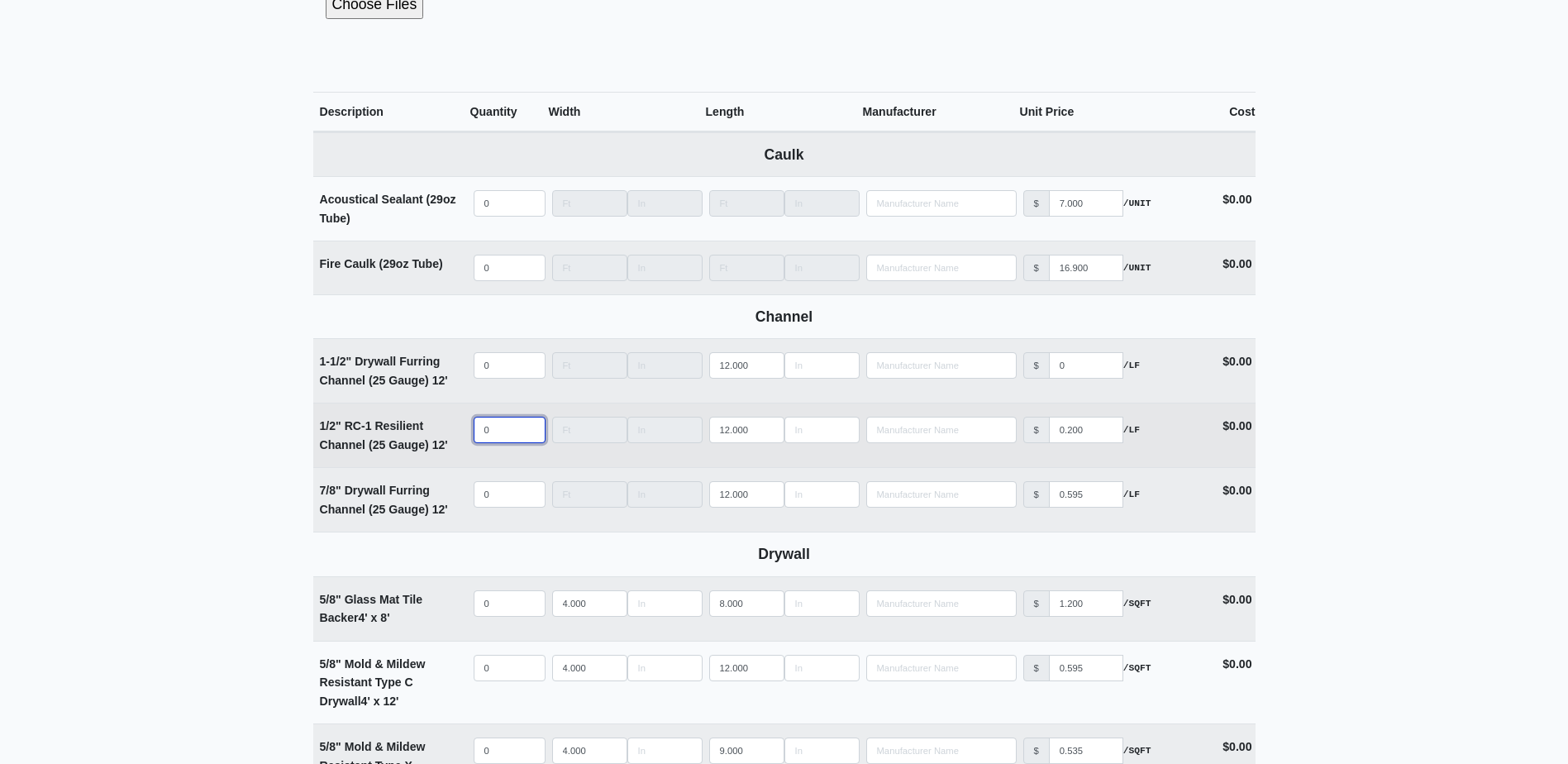
click at [487, 438] on input "0" at bounding box center [509, 429] width 72 height 26
select select
type input "2"
select select
type input "29"
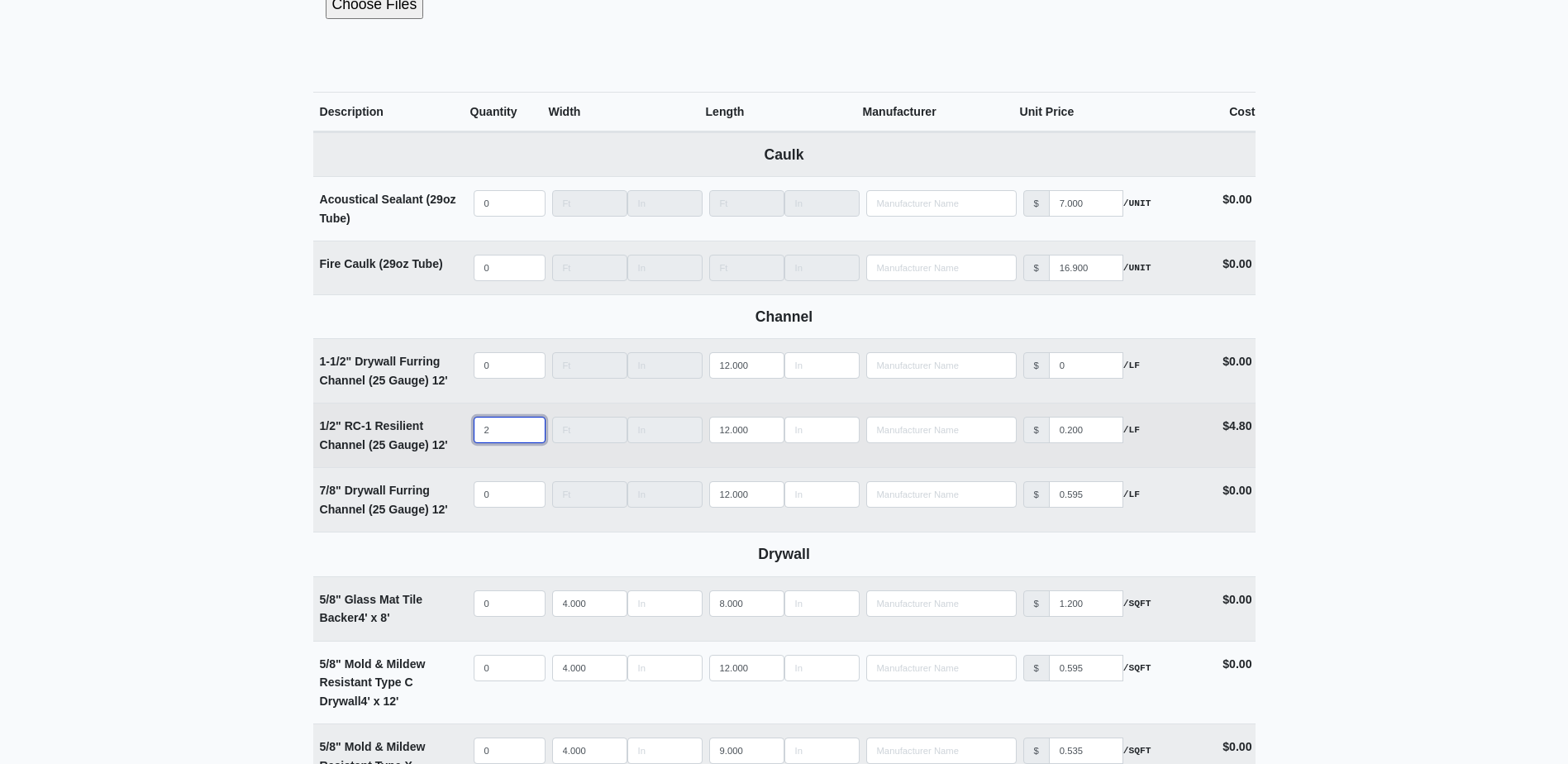
select select
type input "297"
select select
type input "2971"
select select
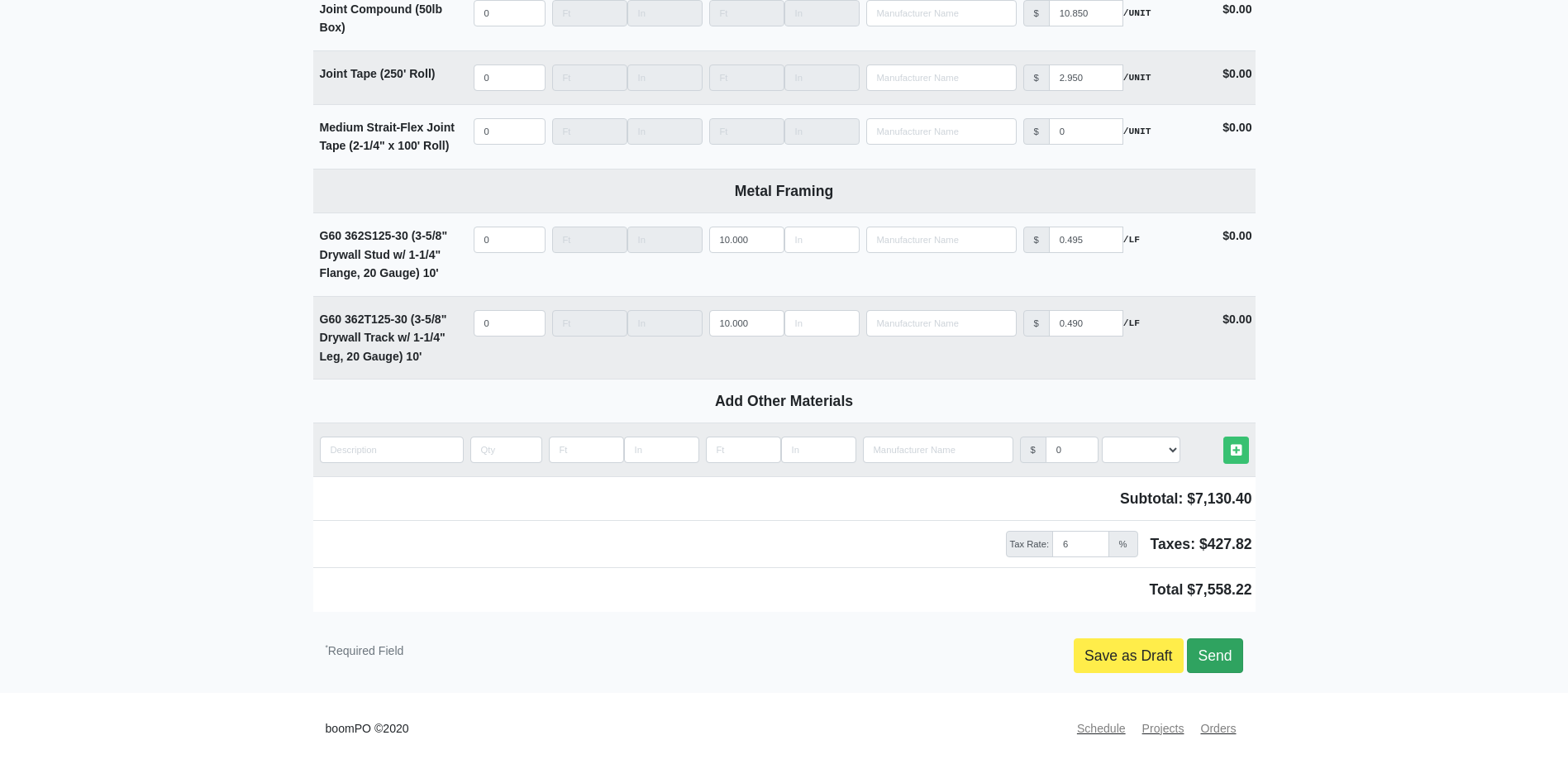
type input "2971"
click at [1226, 654] on link "Send" at bounding box center [1214, 656] width 55 height 35
type input "2025-10-15"
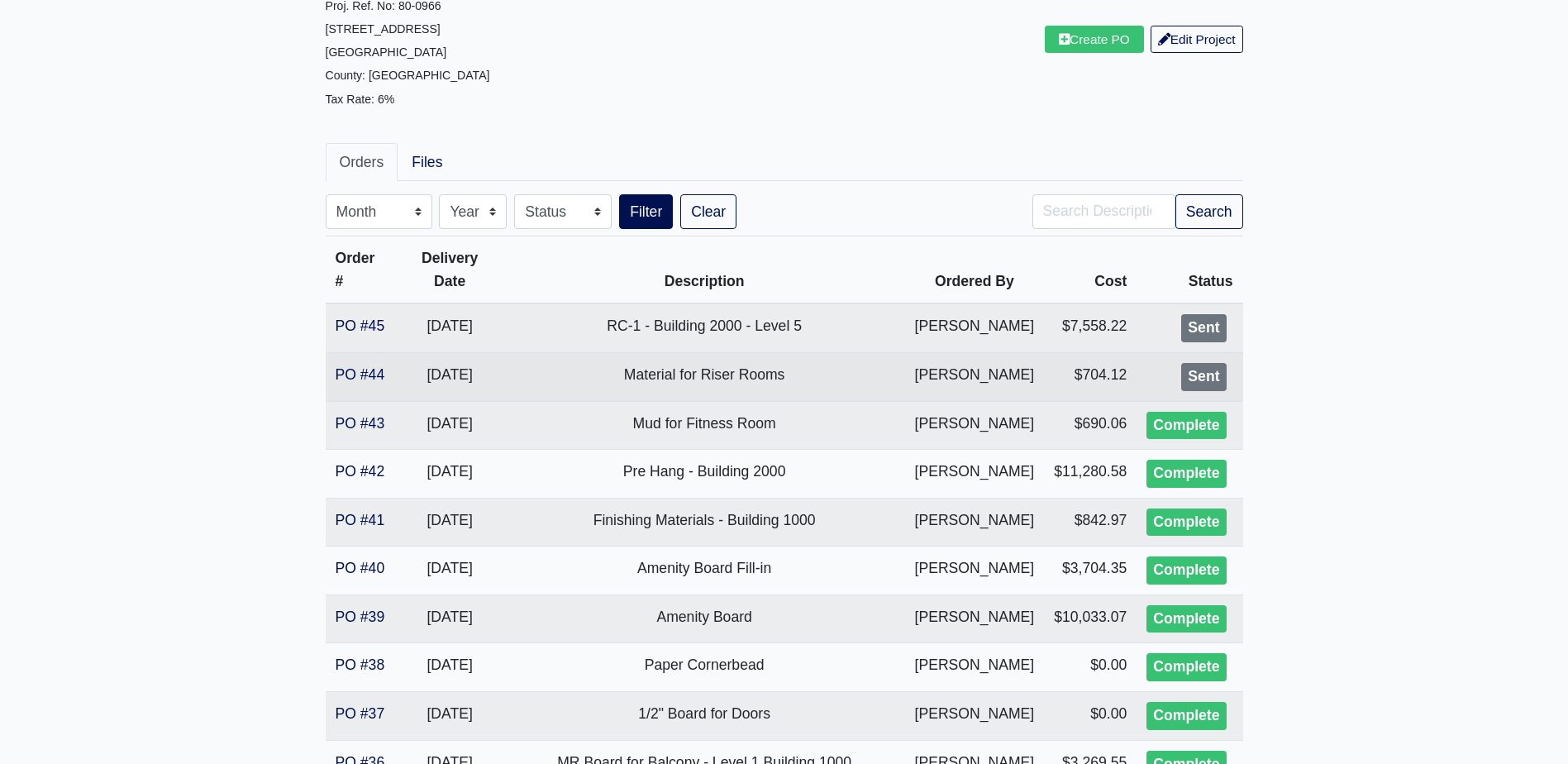
scroll to position [165, 0]
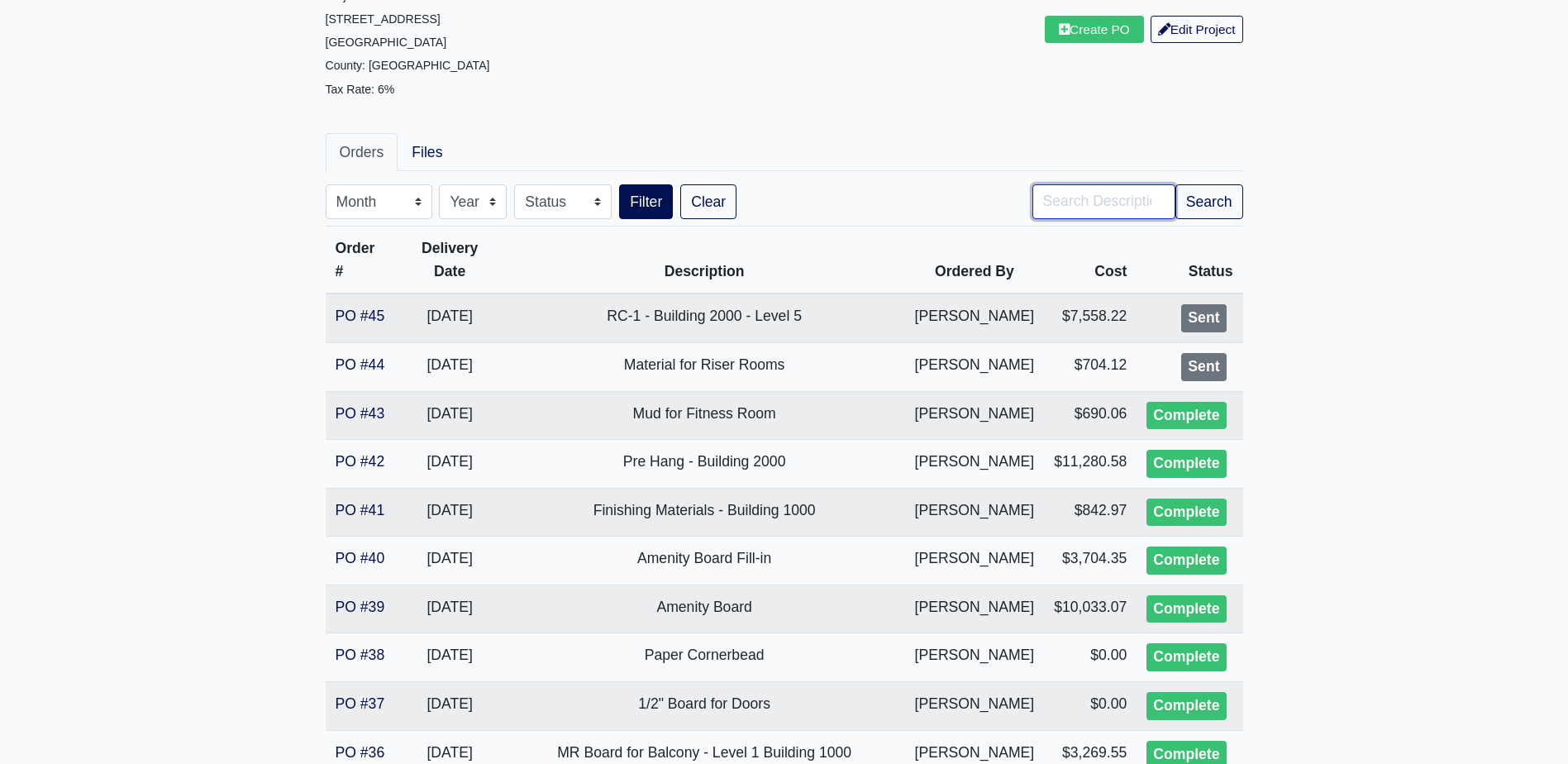
click at [1136, 201] on input "Search" at bounding box center [1104, 202] width 143 height 35
type input "RC"
click at [1196, 213] on button "Search" at bounding box center [1209, 202] width 68 height 35
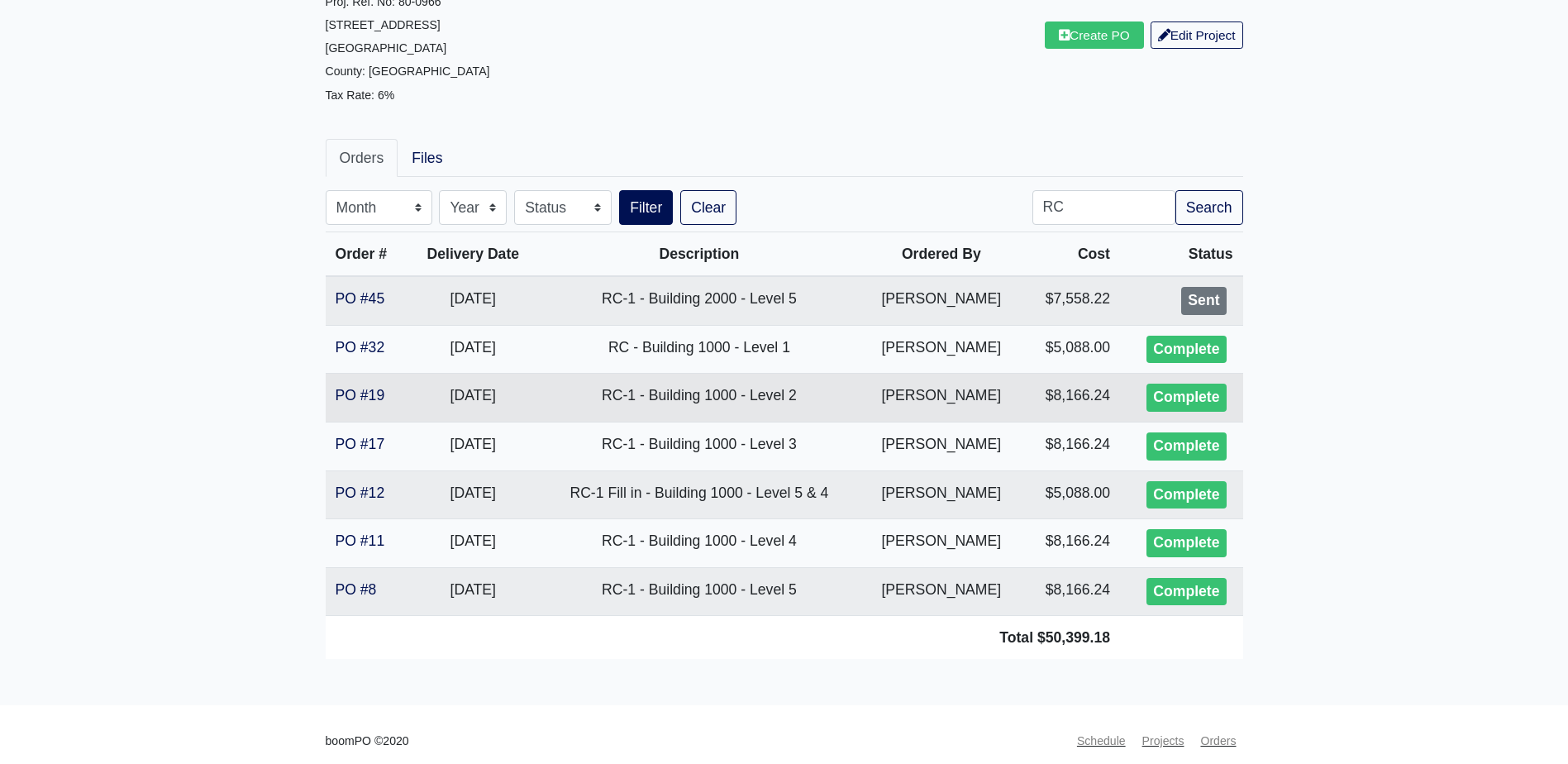
scroll to position [165, 0]
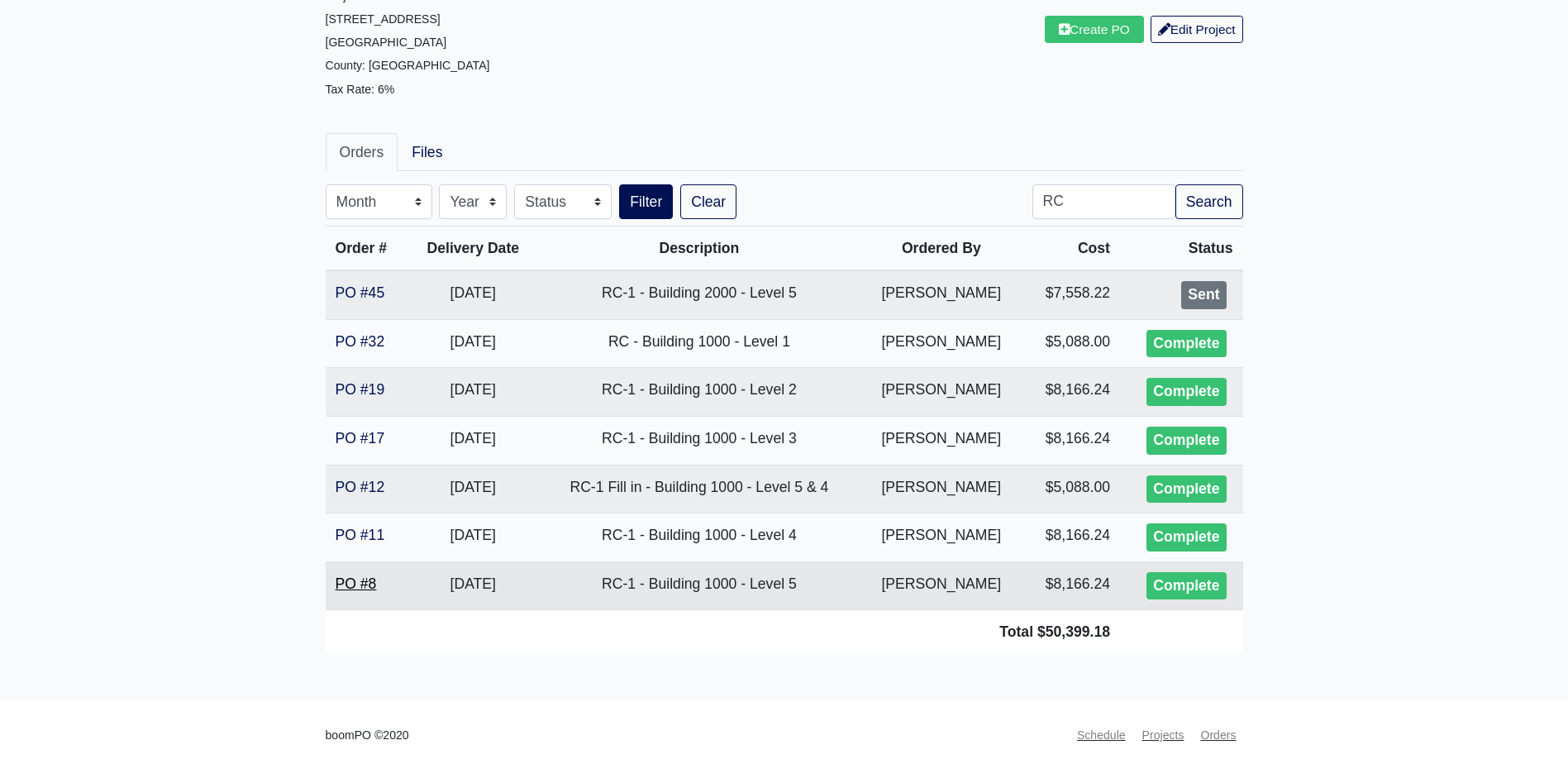
click at [373, 589] on link "PO #8" at bounding box center [356, 583] width 42 height 16
click at [720, 198] on link "Clear" at bounding box center [709, 202] width 56 height 35
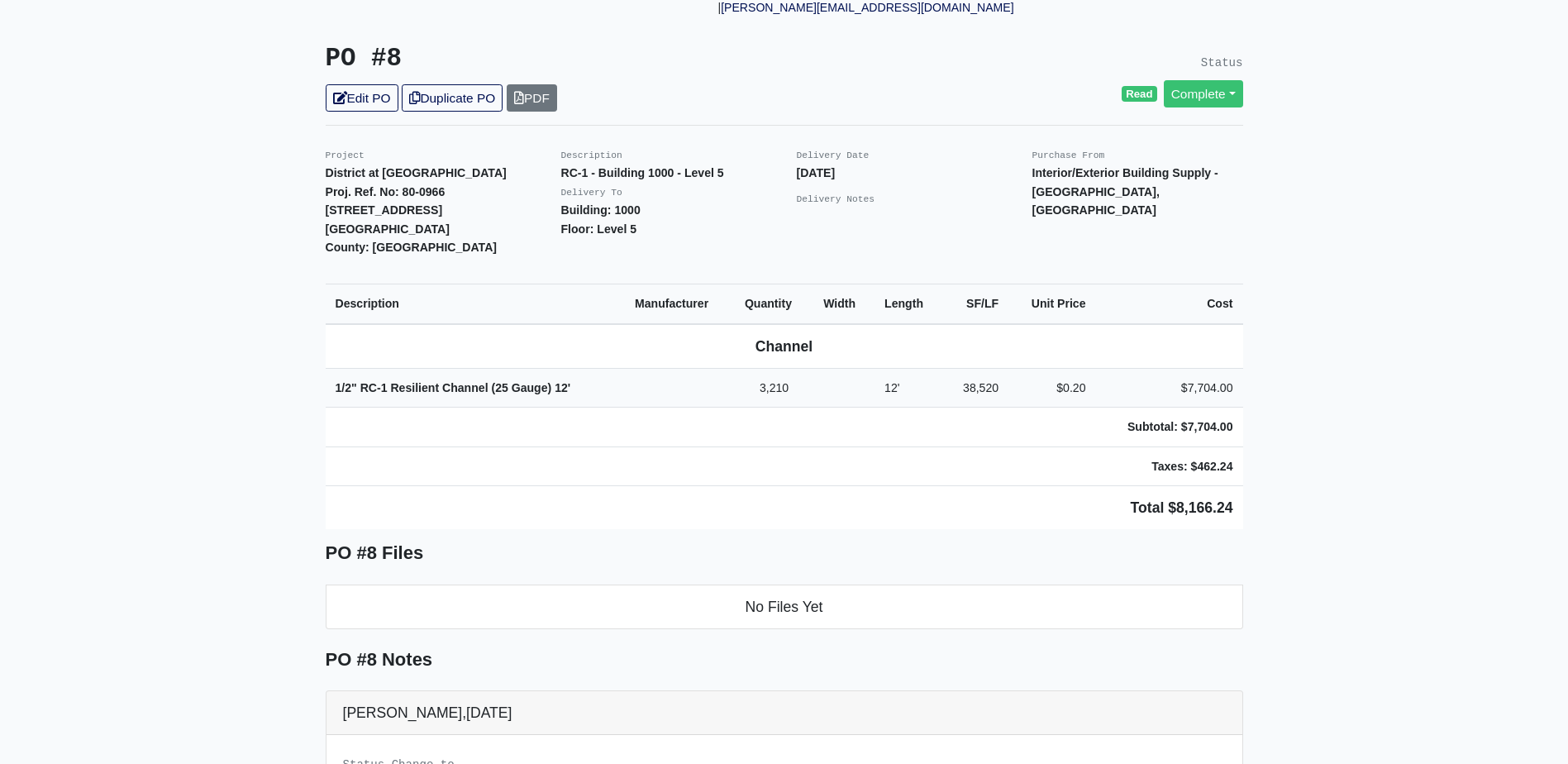
scroll to position [331, 0]
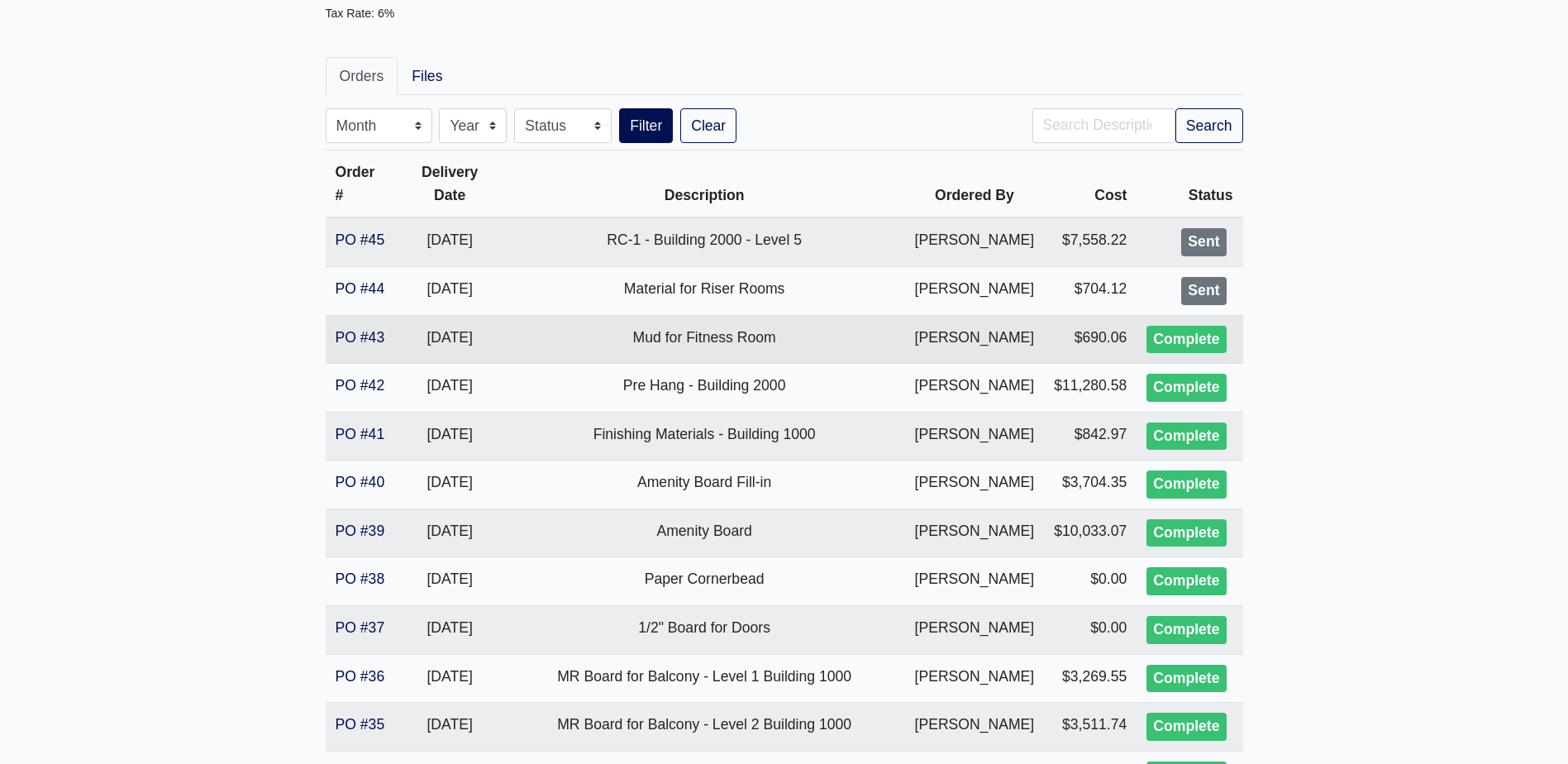
scroll to position [83, 0]
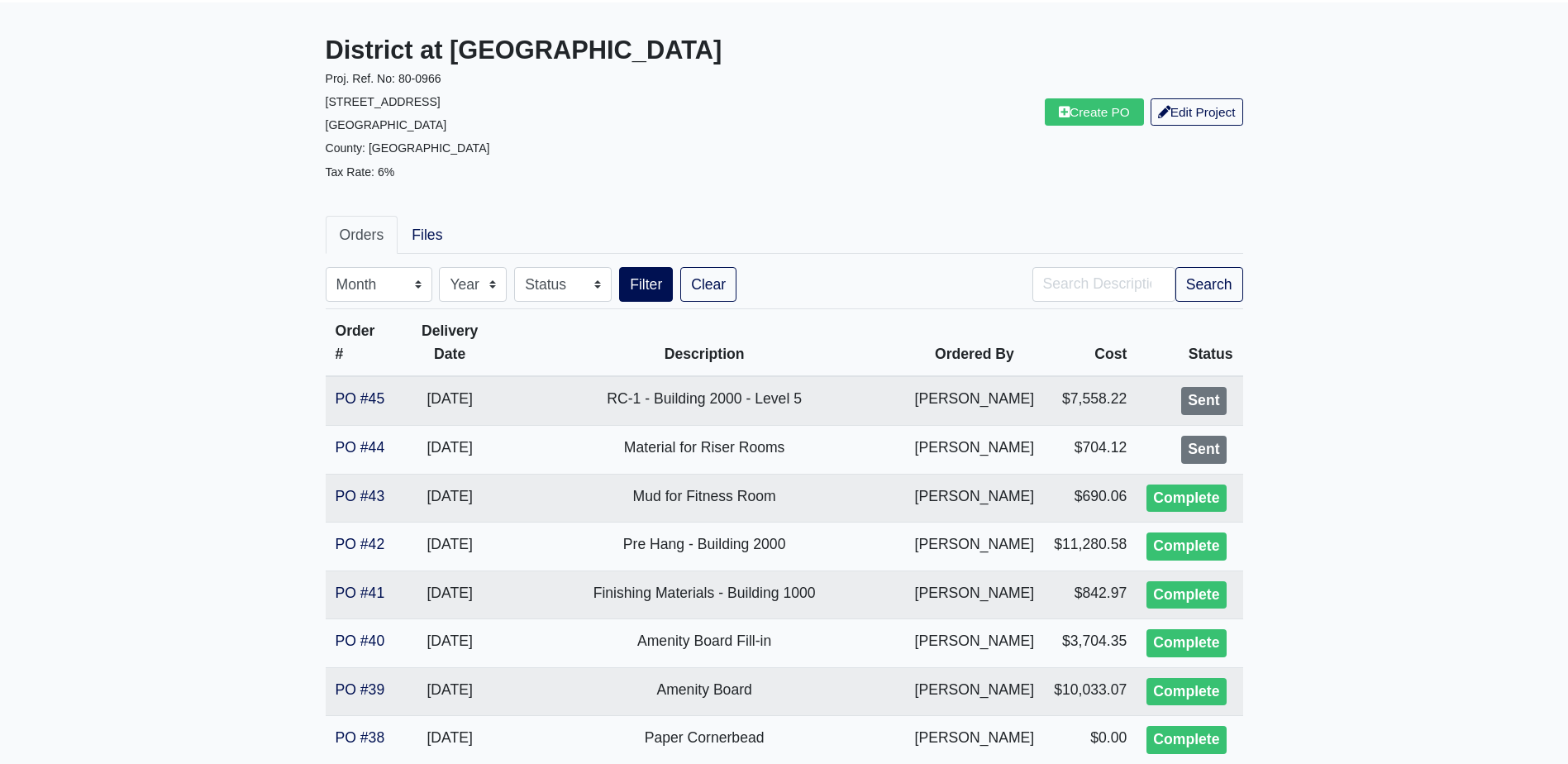
click at [1110, 279] on input "Search" at bounding box center [1104, 284] width 143 height 35
type input "base"
click at [619, 267] on button "Filter" at bounding box center [646, 284] width 54 height 35
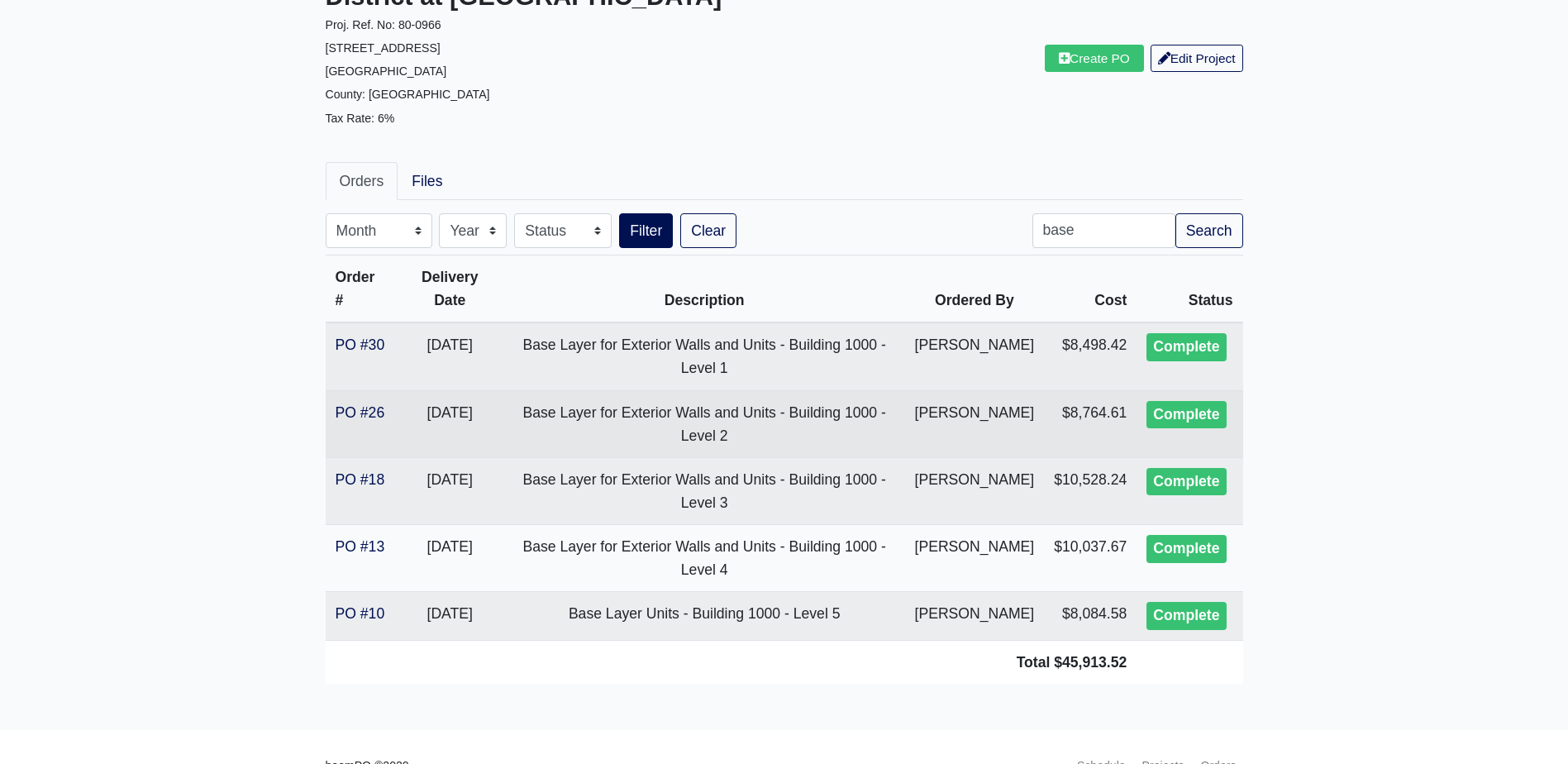
scroll to position [165, 0]
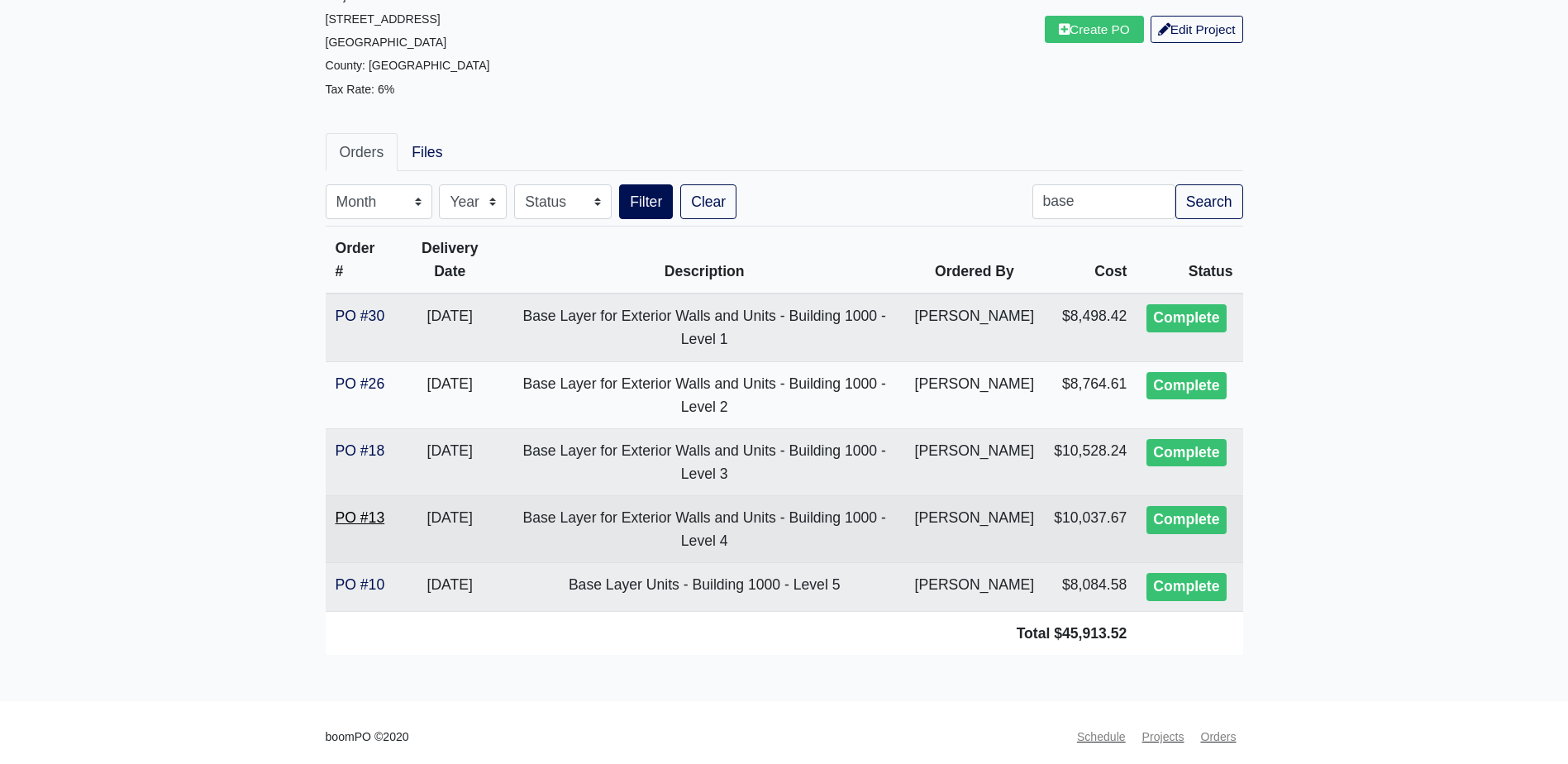
click at [370, 522] on link "PO #13" at bounding box center [360, 517] width 49 height 16
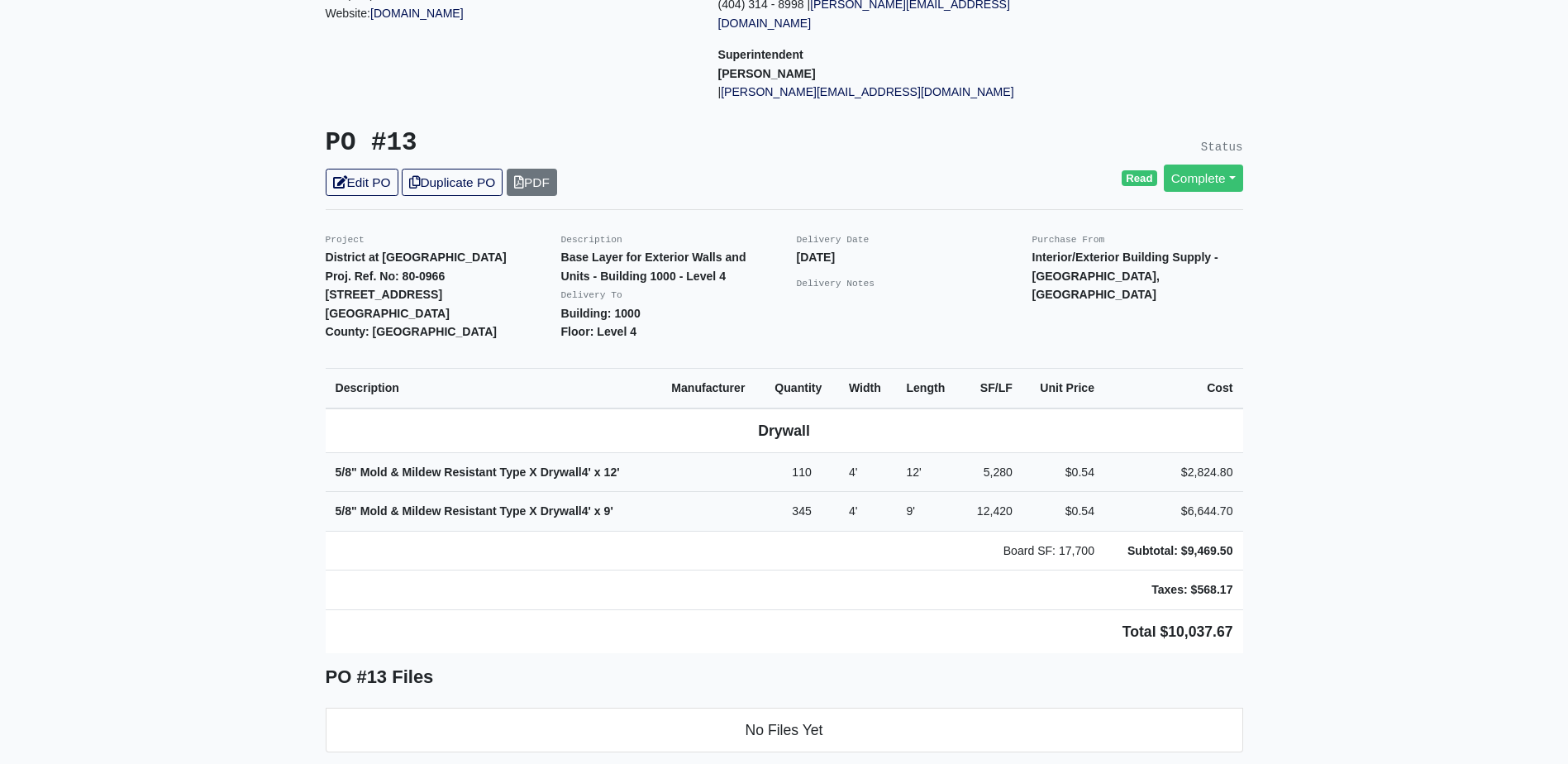
scroll to position [249, 0]
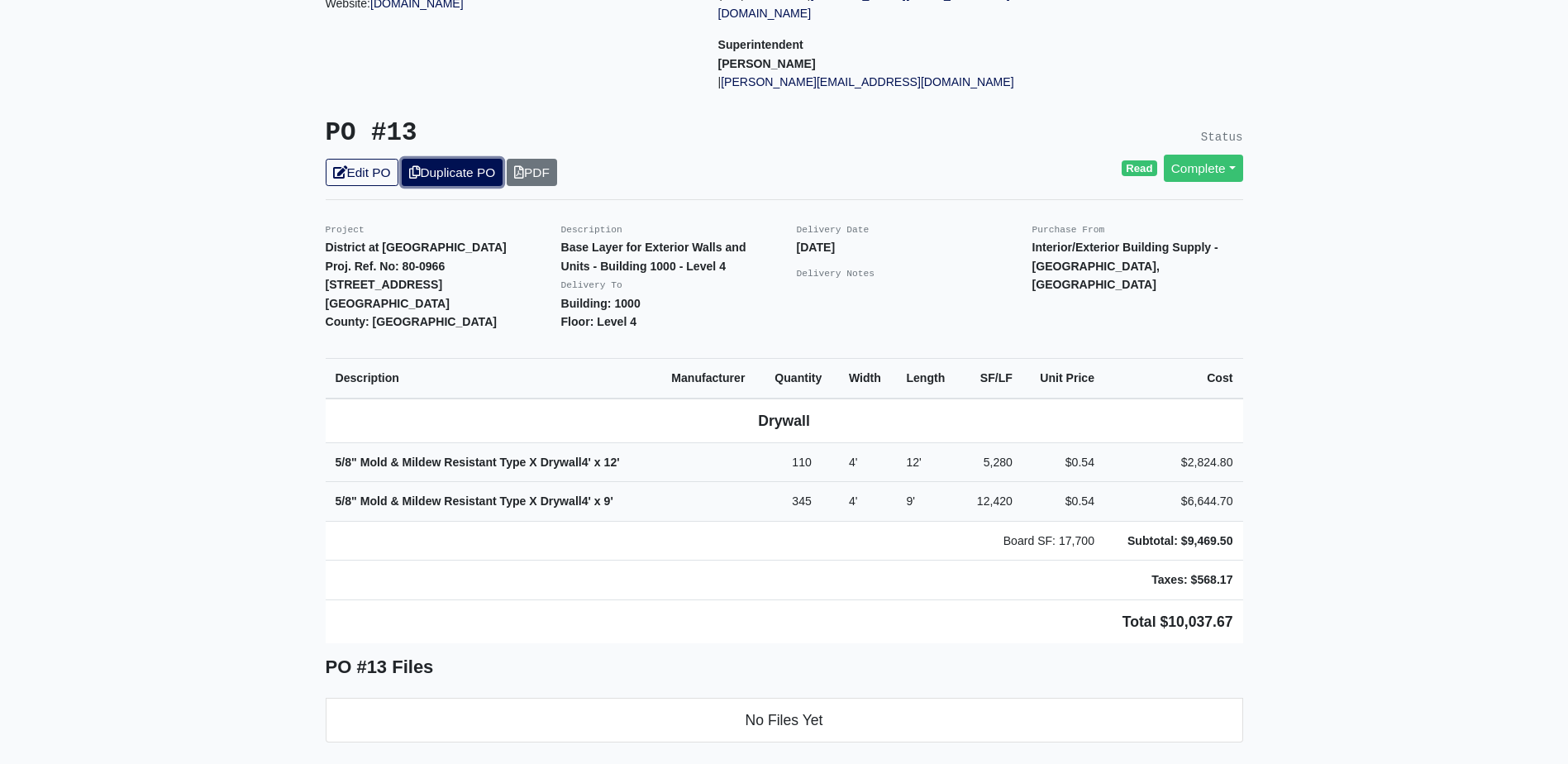
click at [443, 159] on link "Duplicate PO" at bounding box center [452, 172] width 101 height 27
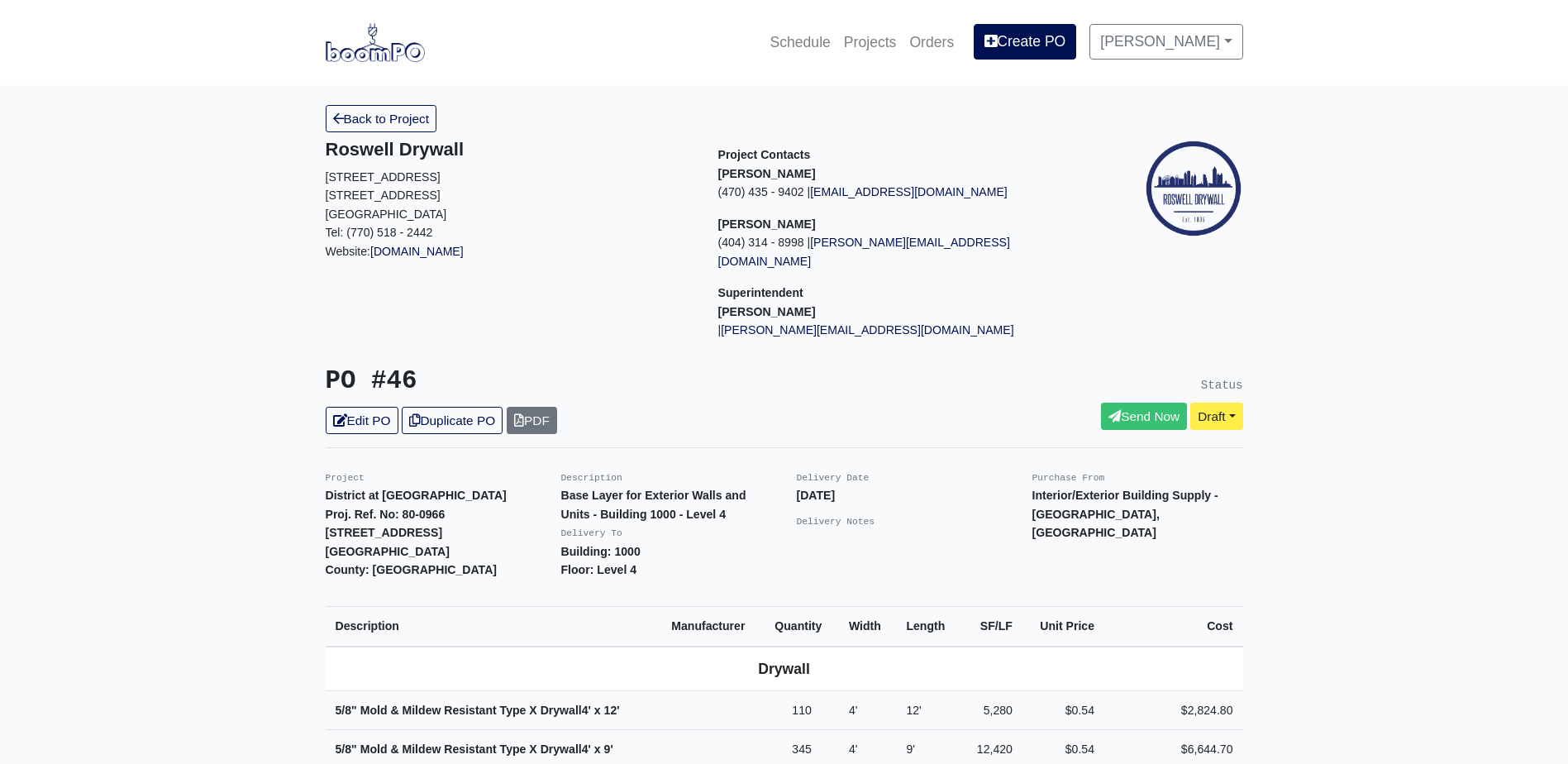
click at [327, 381] on div "PO #46 Edit PO Duplicate PO PDF" at bounding box center [548, 400] width 471 height 68
click at [347, 408] on link "Edit PO" at bounding box center [362, 421] width 73 height 27
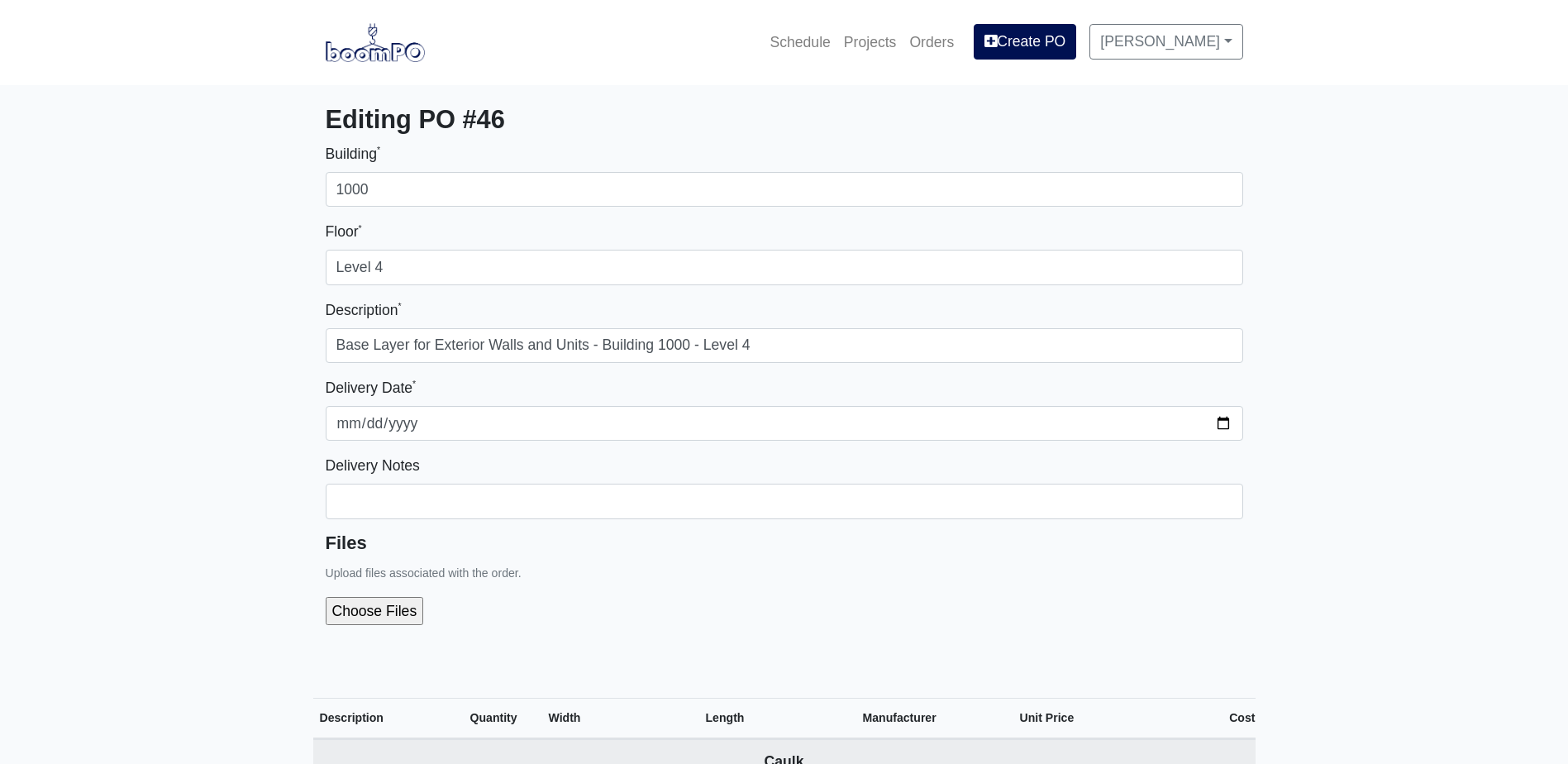
select select
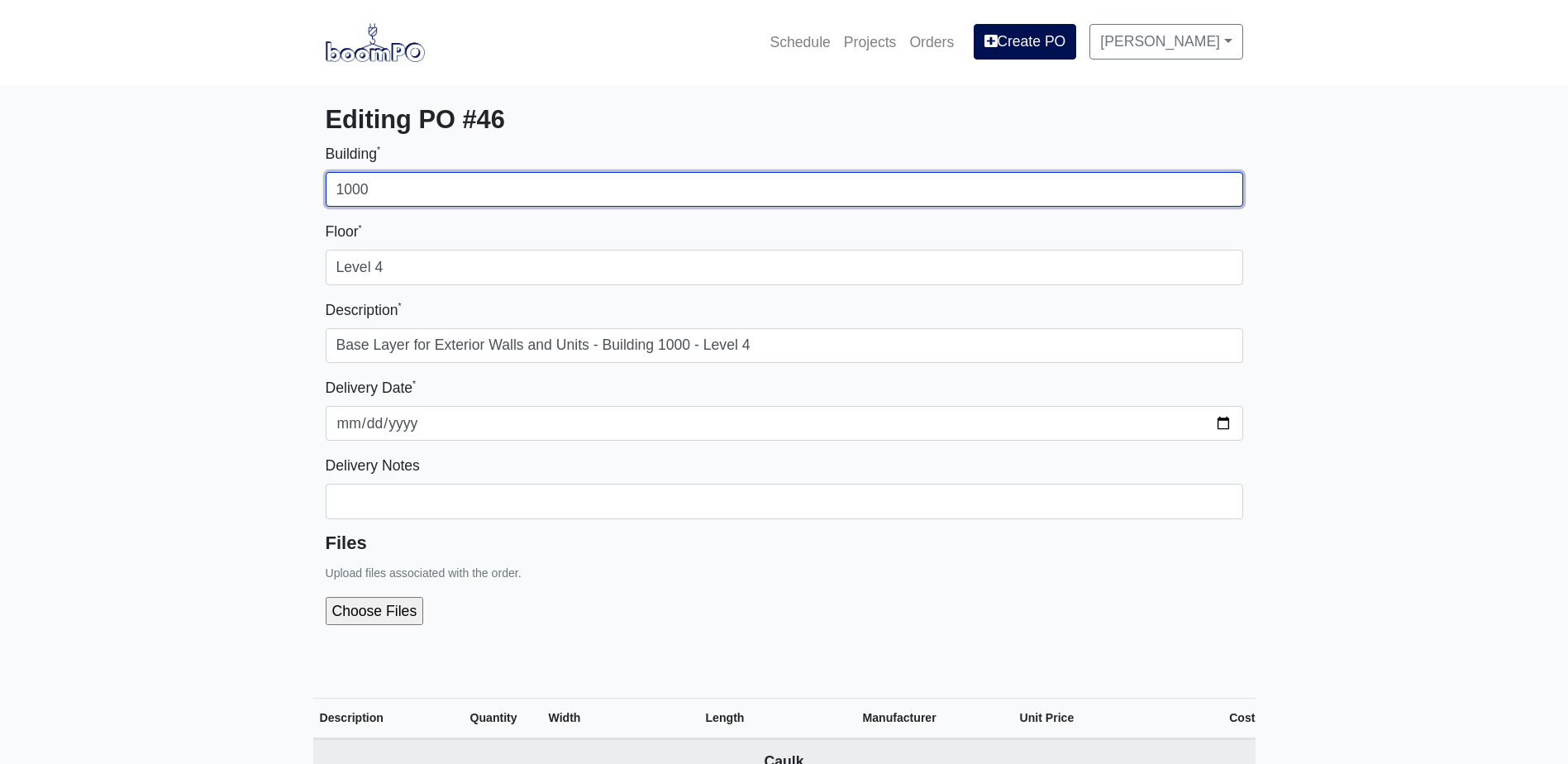
click at [409, 186] on input "1000" at bounding box center [784, 190] width 917 height 35
type input "2000"
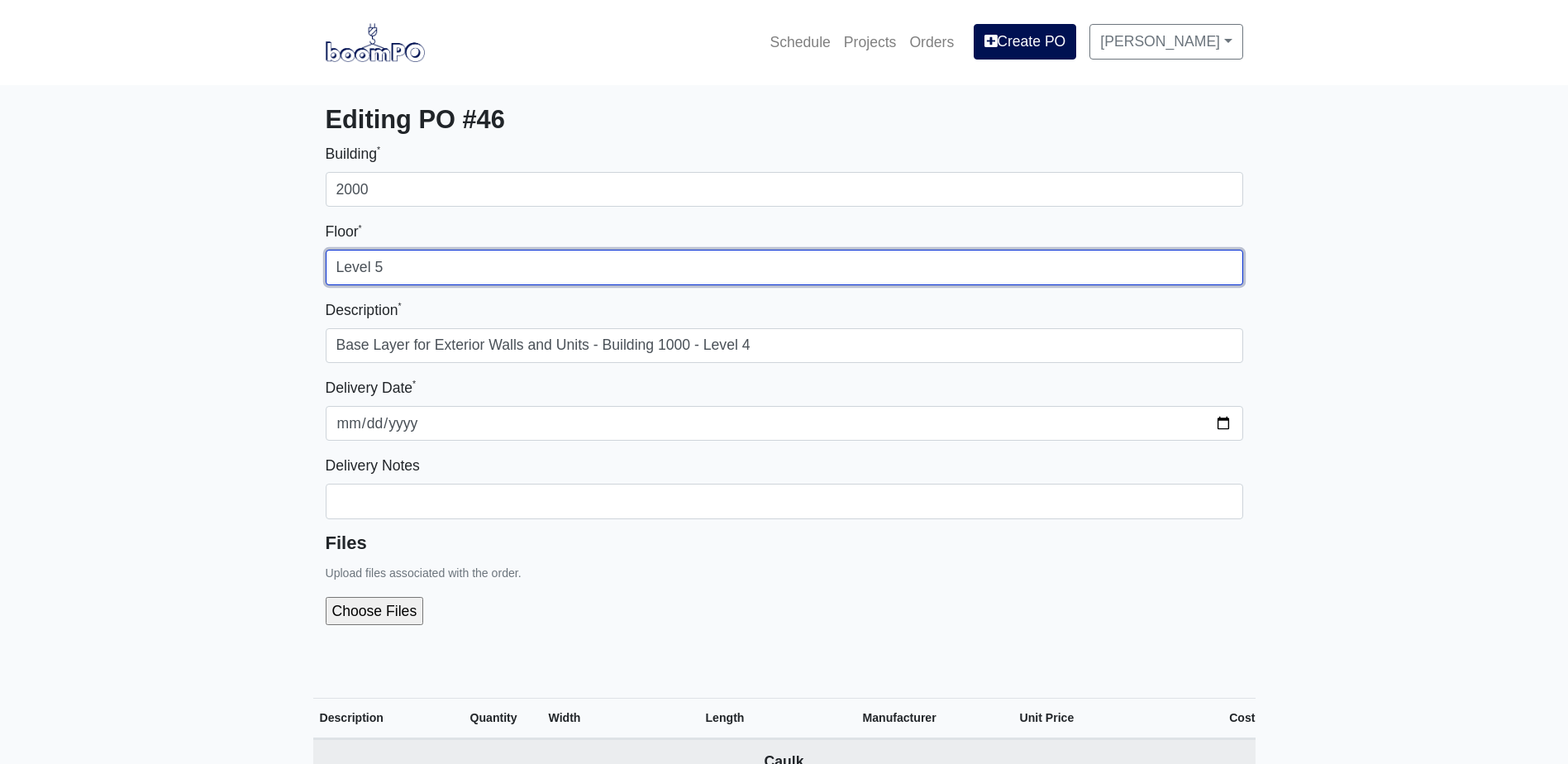
type input "Level 5"
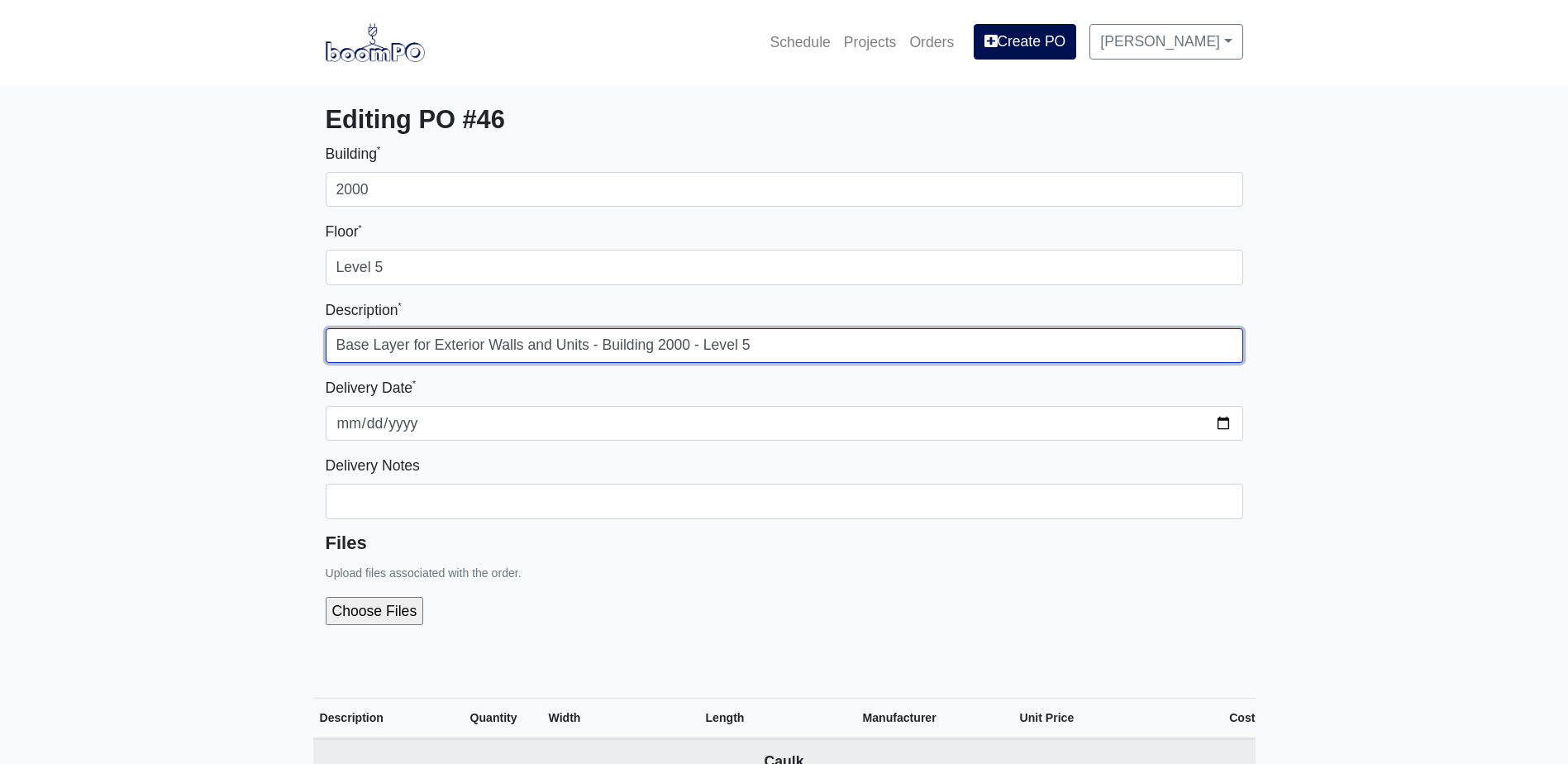
type input "Base Layer for Exterior Walls and Units - Building 2000 - Level 5"
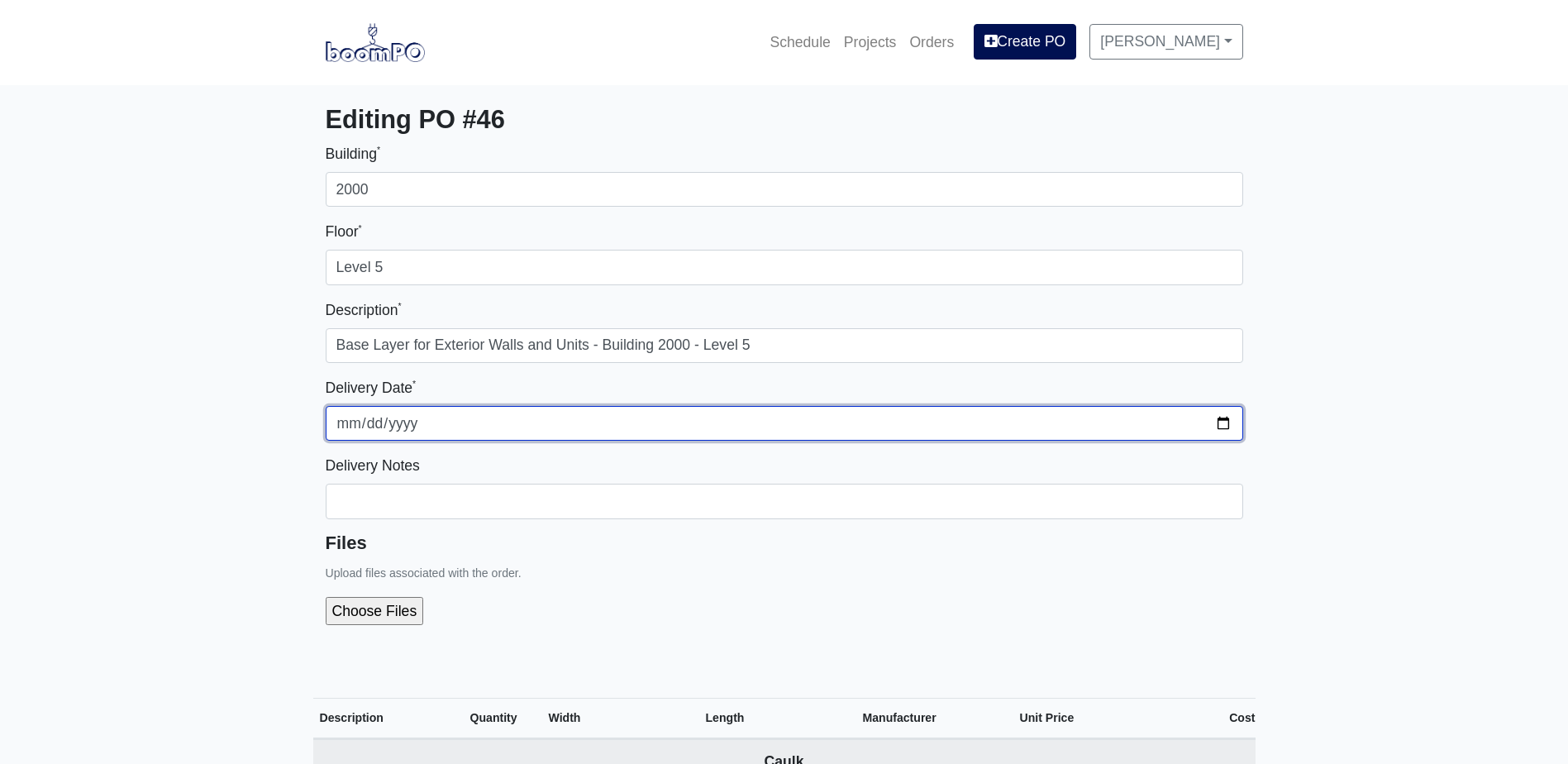
click at [1231, 424] on input "2025-07-07" at bounding box center [784, 424] width 917 height 35
type input "2025-10-20"
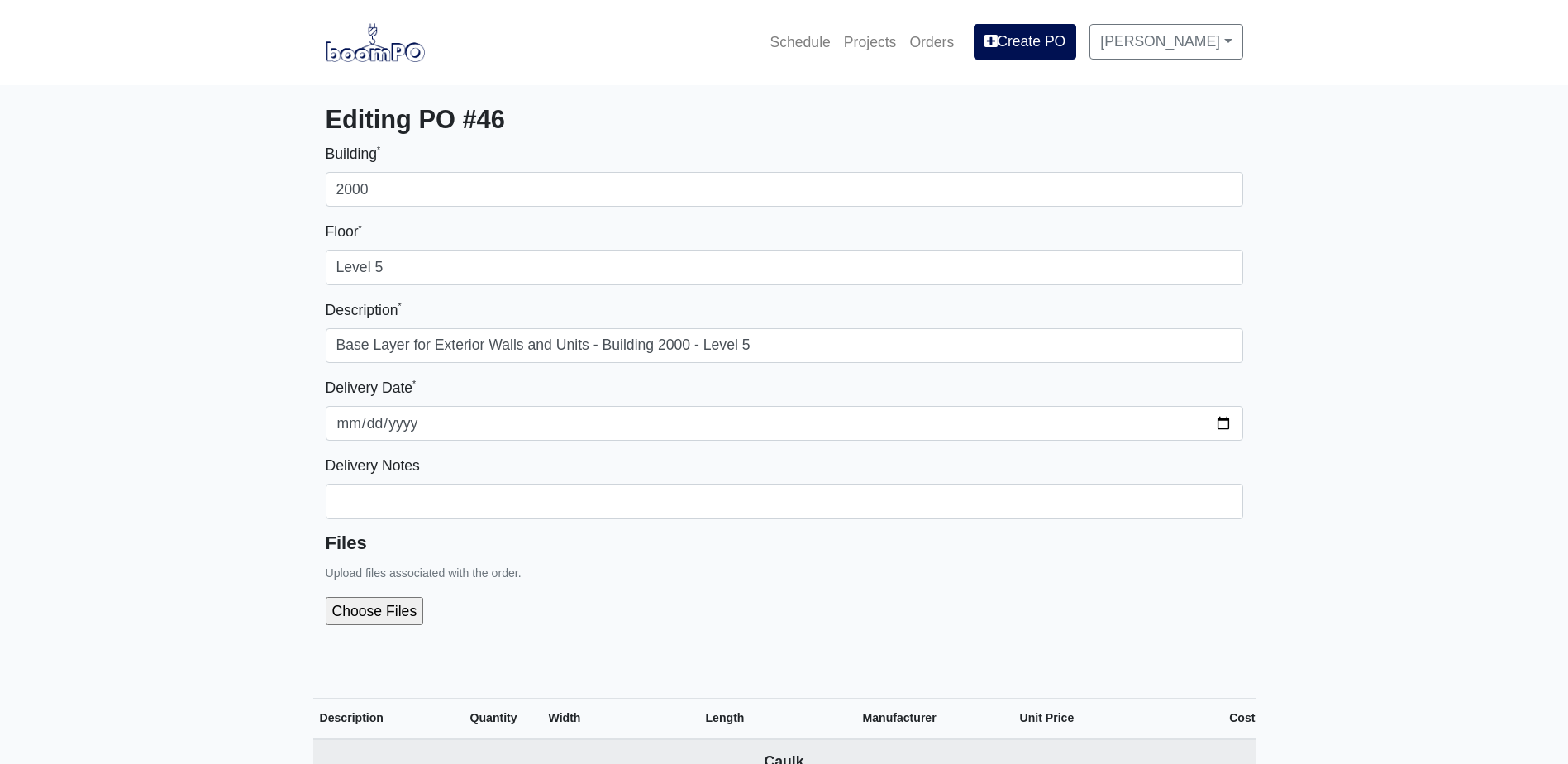
click at [606, 586] on div at bounding box center [784, 611] width 917 height 54
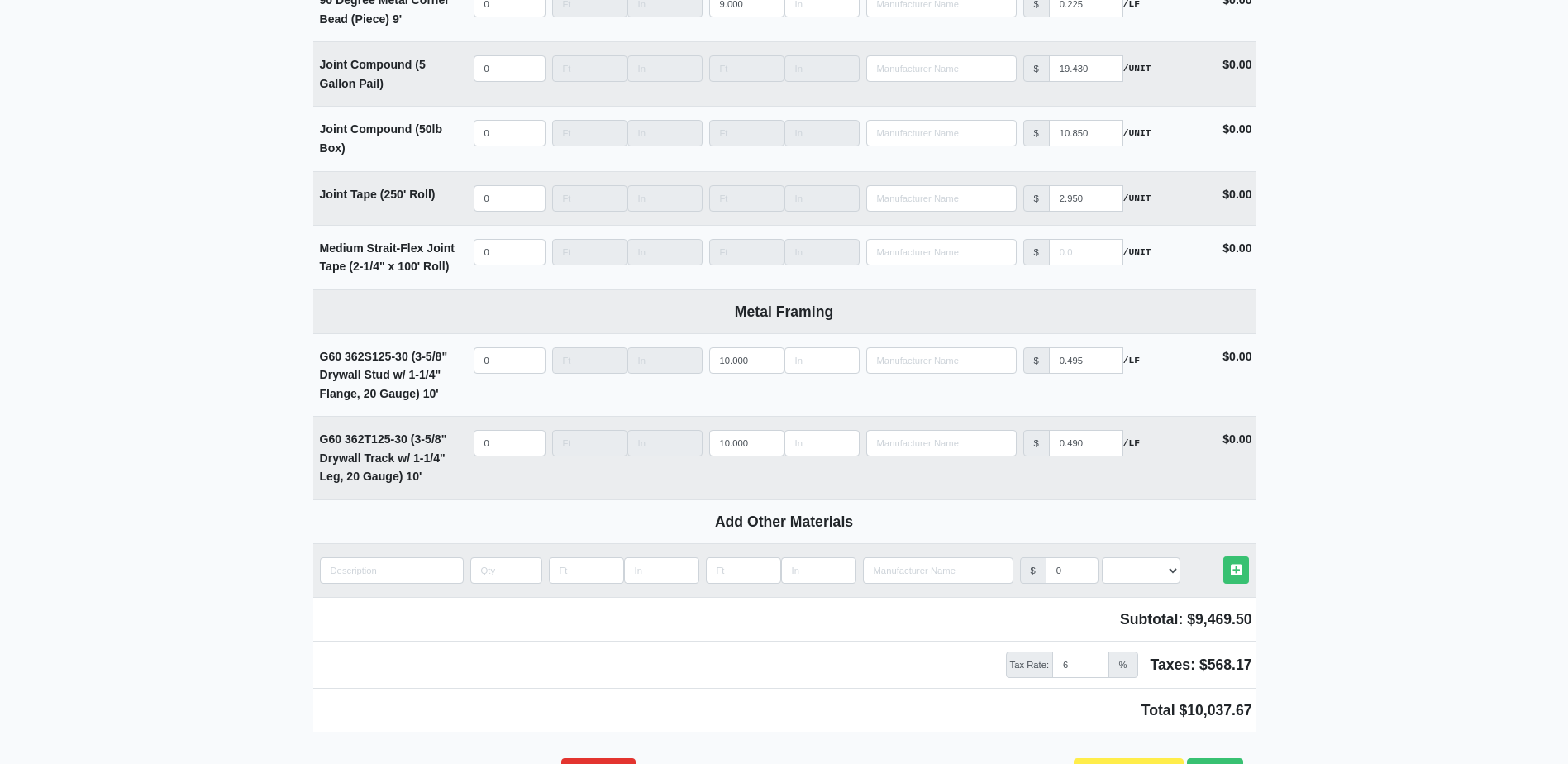
scroll to position [2164, 0]
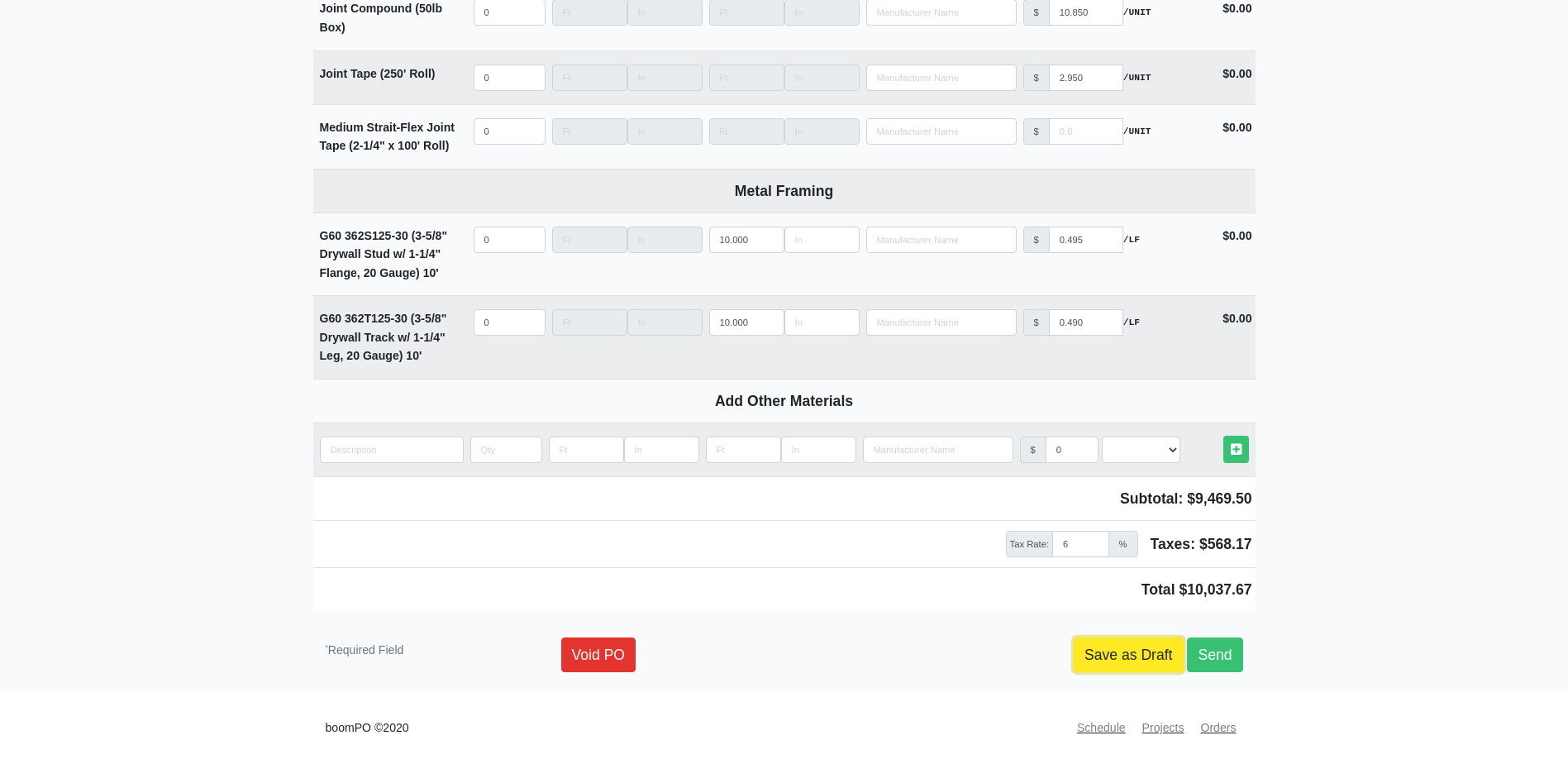
click at [1127, 659] on link "Save as Draft" at bounding box center [1129, 655] width 110 height 35
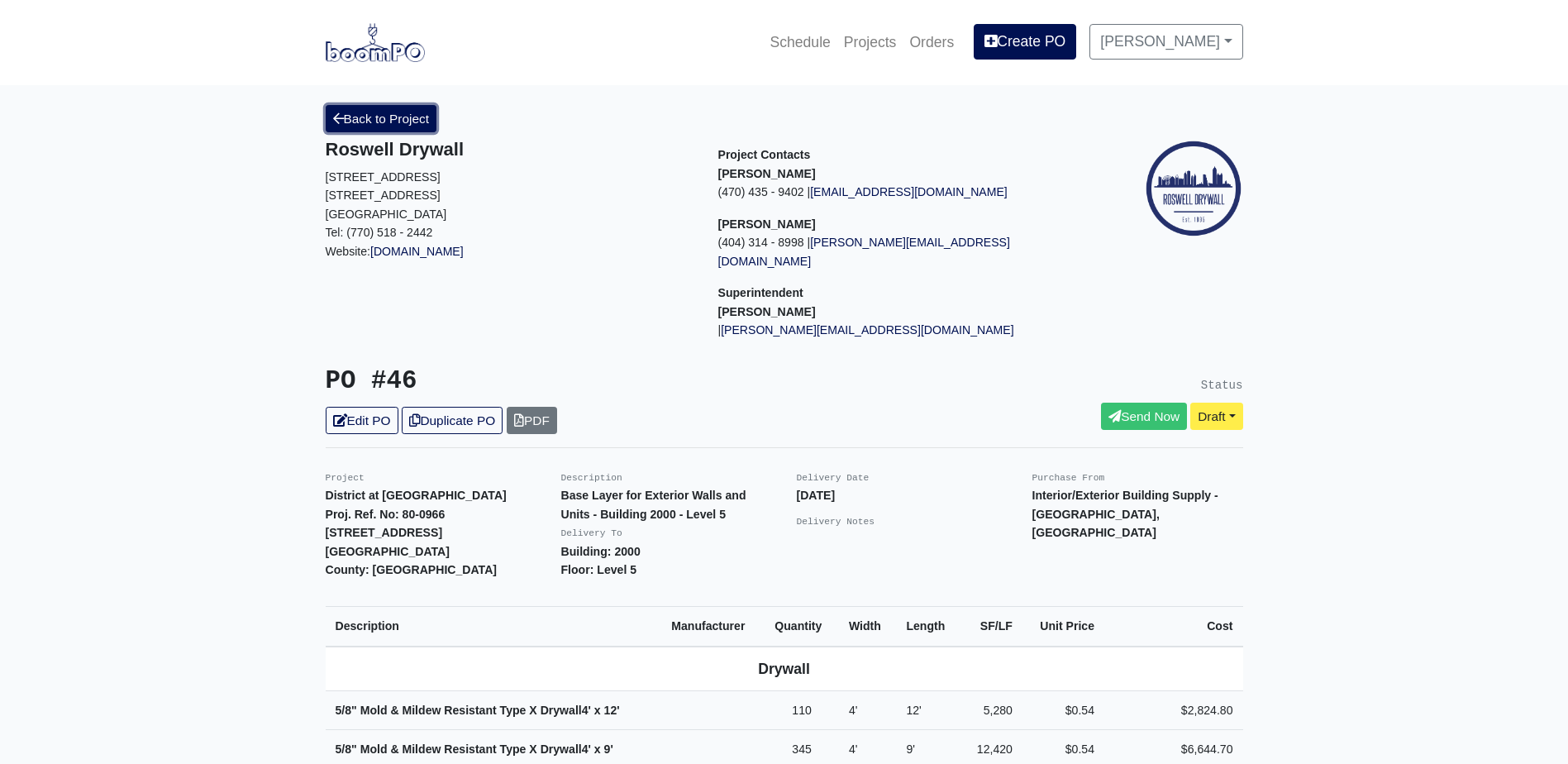
click at [421, 117] on link "Back to Project" at bounding box center [381, 119] width 111 height 27
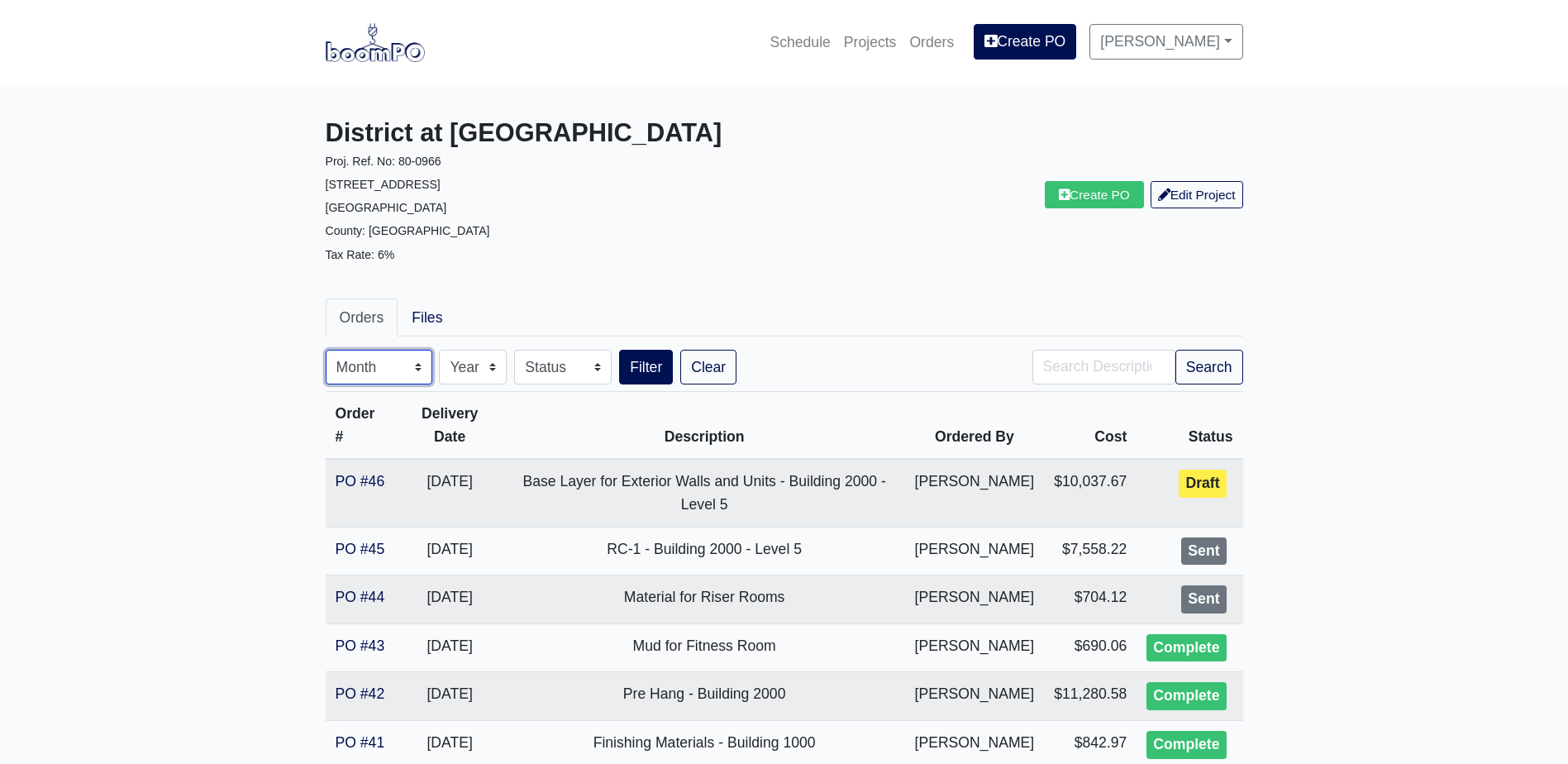
click at [411, 370] on select "Month January February March April May June July August September October Novem…" at bounding box center [379, 367] width 106 height 35
select select "10"
click at [326, 350] on select "Month January February March April May June July August September October Novem…" at bounding box center [379, 367] width 106 height 35
click at [1207, 366] on button "Search" at bounding box center [1209, 367] width 68 height 35
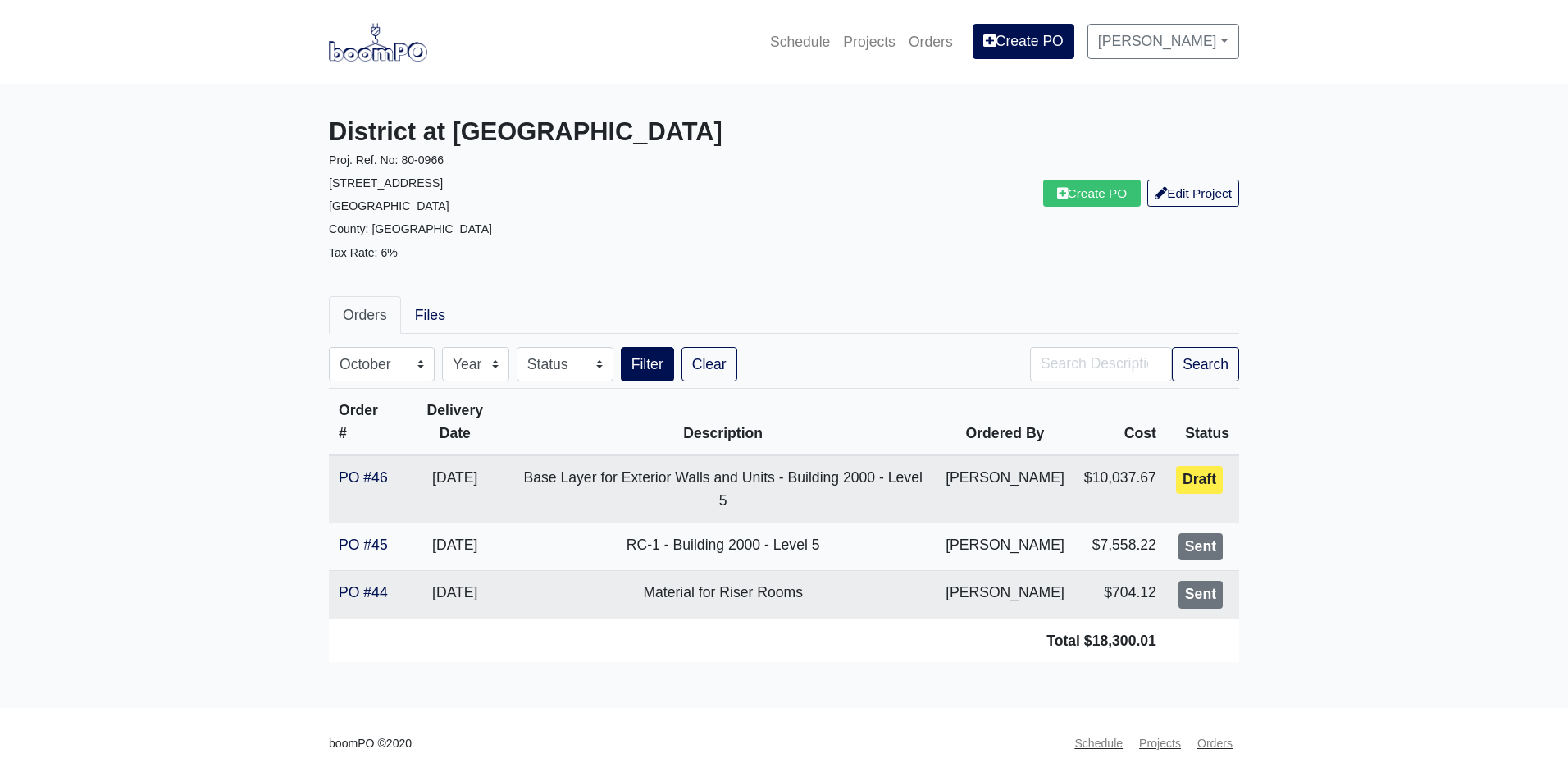
select select "10"
